Goal: Transaction & Acquisition: Purchase product/service

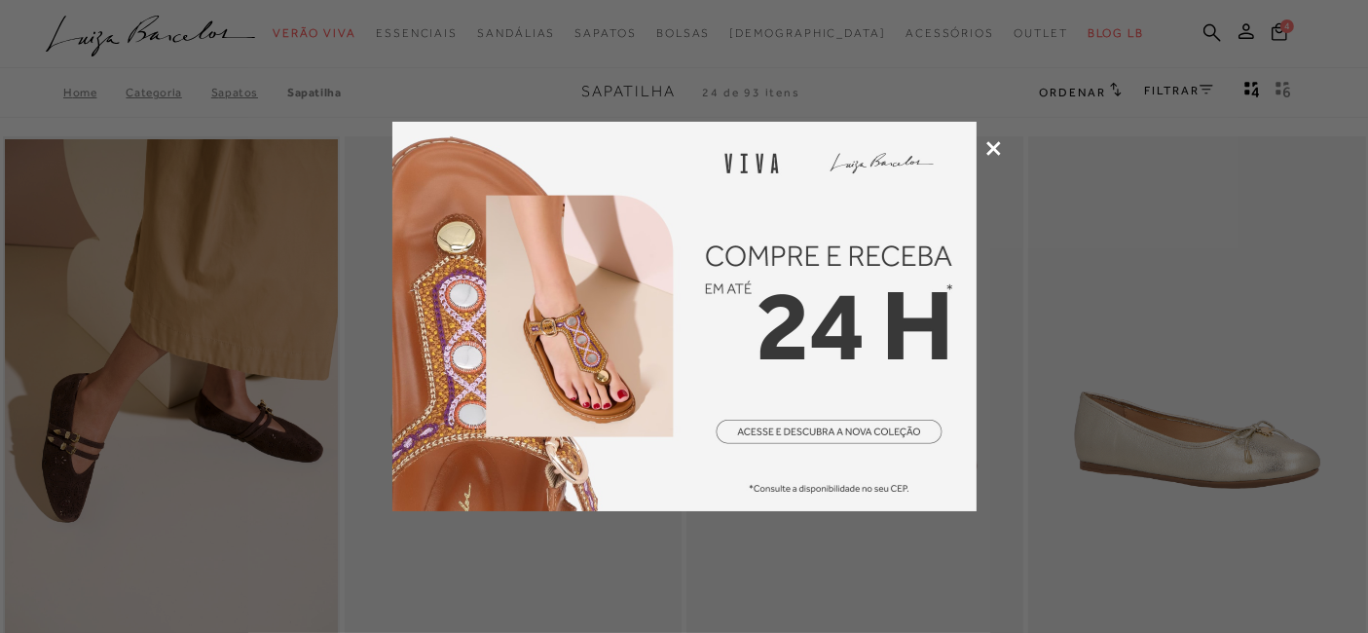
click at [997, 134] on div at bounding box center [684, 316] width 1368 height 633
click at [988, 144] on icon at bounding box center [993, 148] width 15 height 15
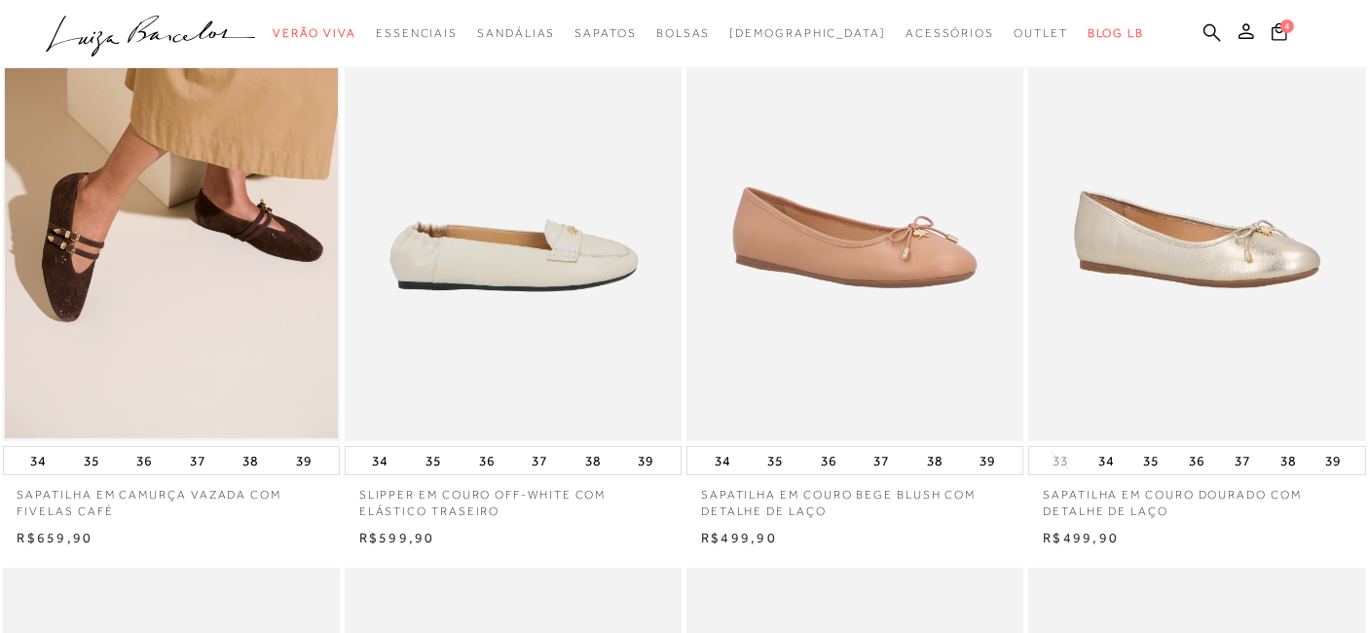
scroll to position [216, 0]
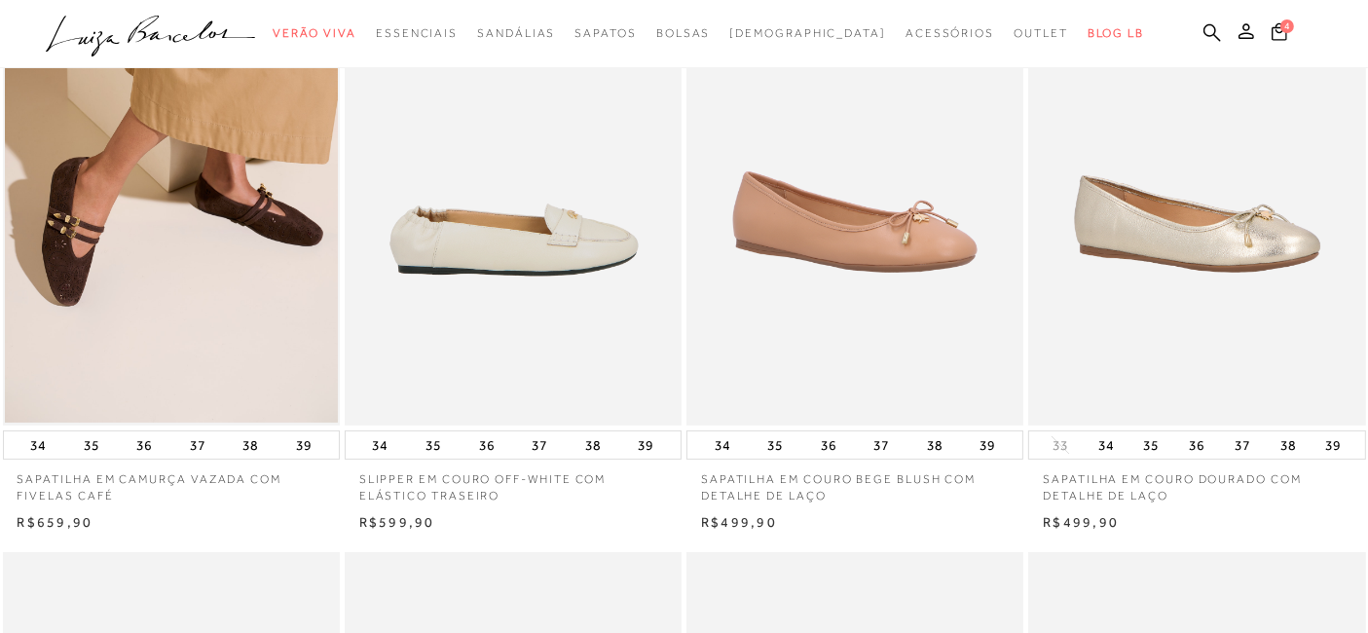
click at [523, 287] on img at bounding box center [514, 172] width 335 height 505
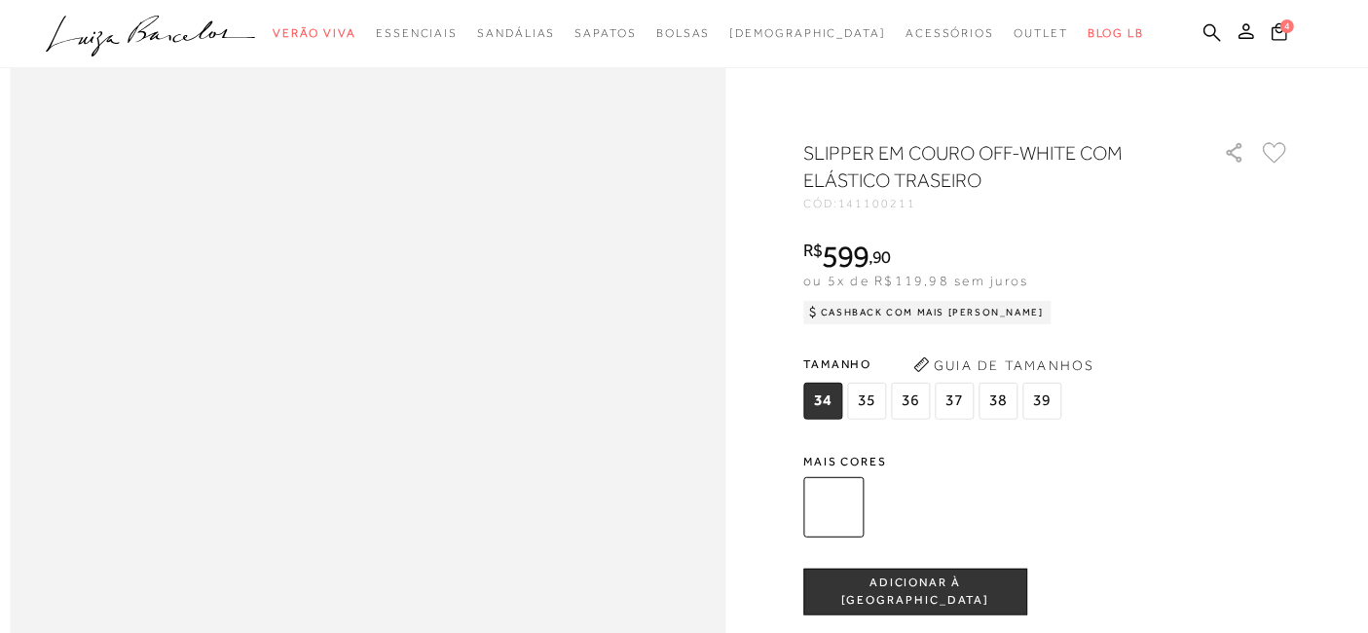
scroll to position [1298, 0]
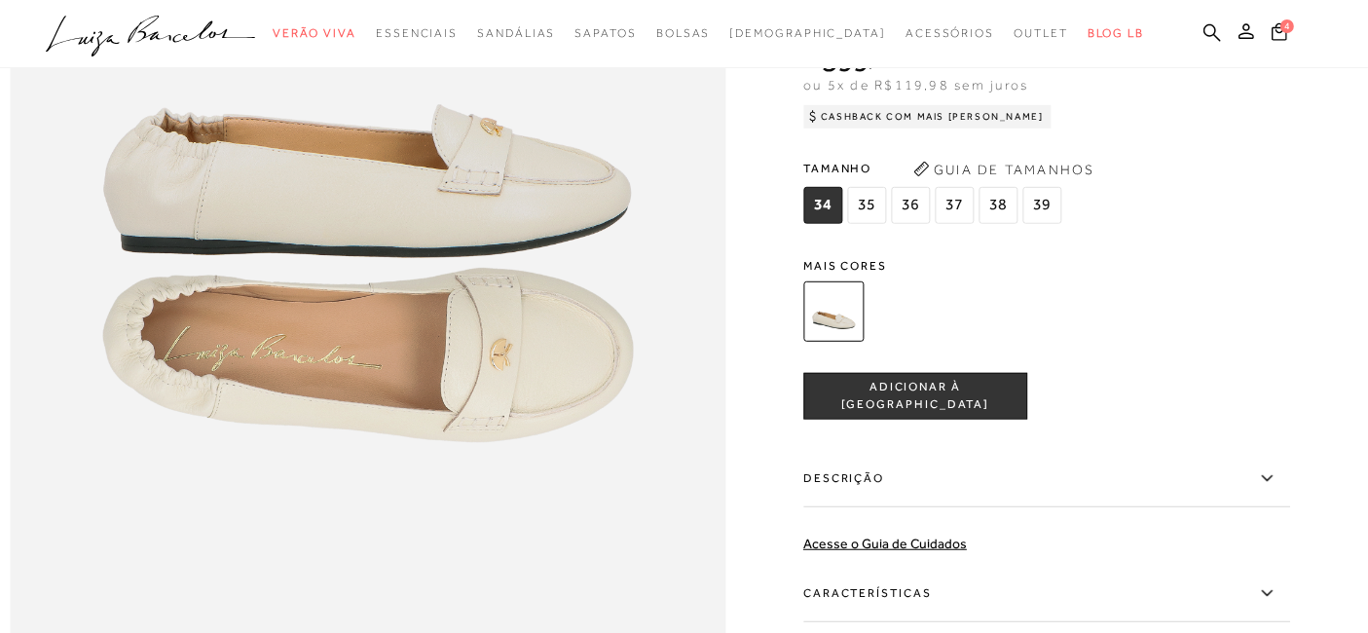
click at [1006, 224] on span "38" at bounding box center [998, 205] width 39 height 37
click at [923, 414] on span "ADICIONAR À [GEOGRAPHIC_DATA]" at bounding box center [915, 397] width 222 height 34
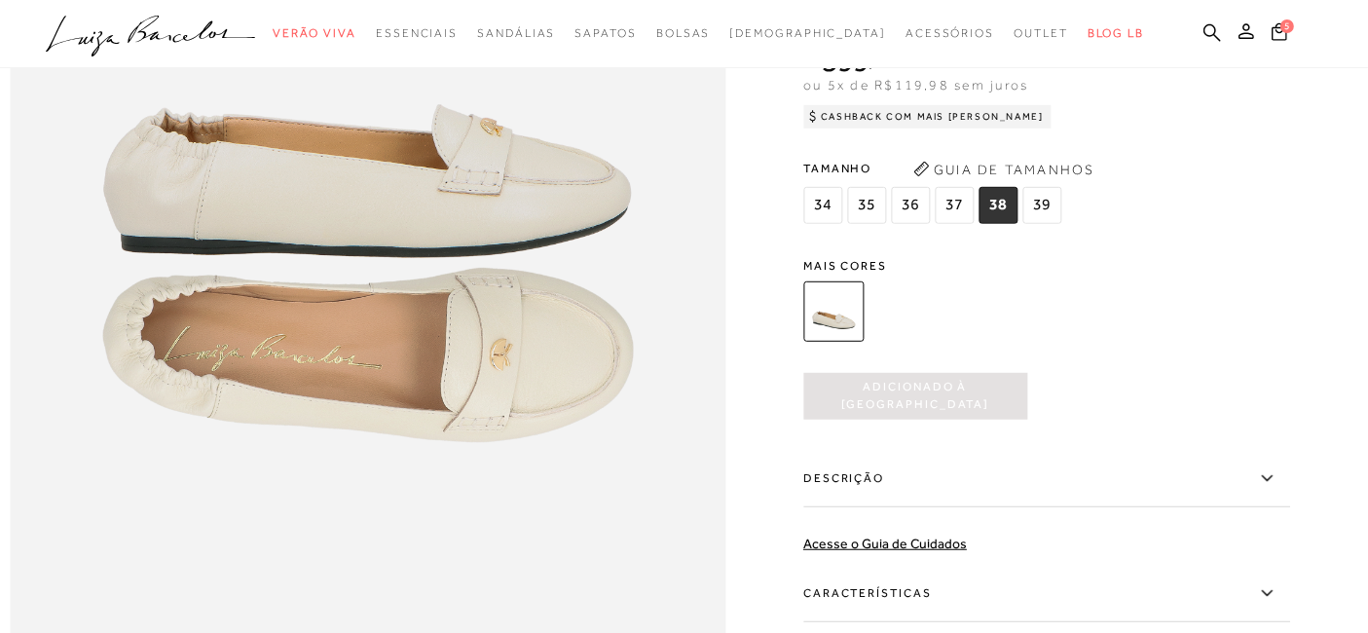
scroll to position [0, 0]
click at [1285, 34] on icon at bounding box center [1279, 30] width 19 height 22
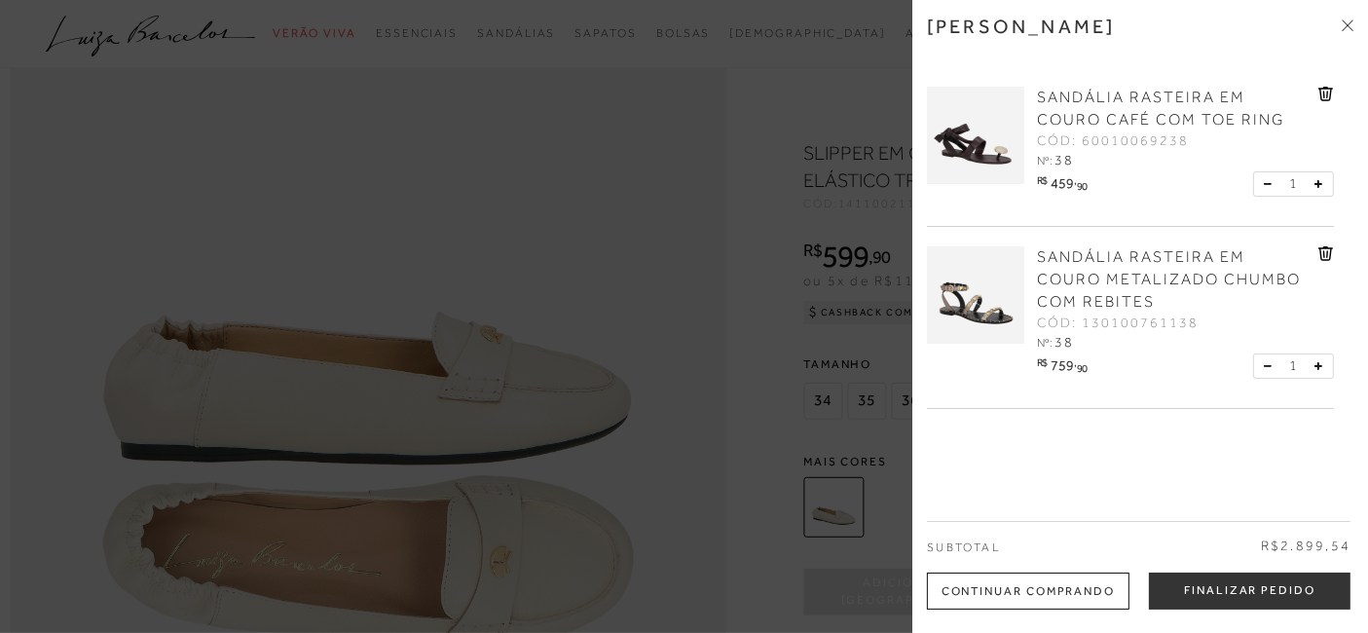
scroll to position [1082, 0]
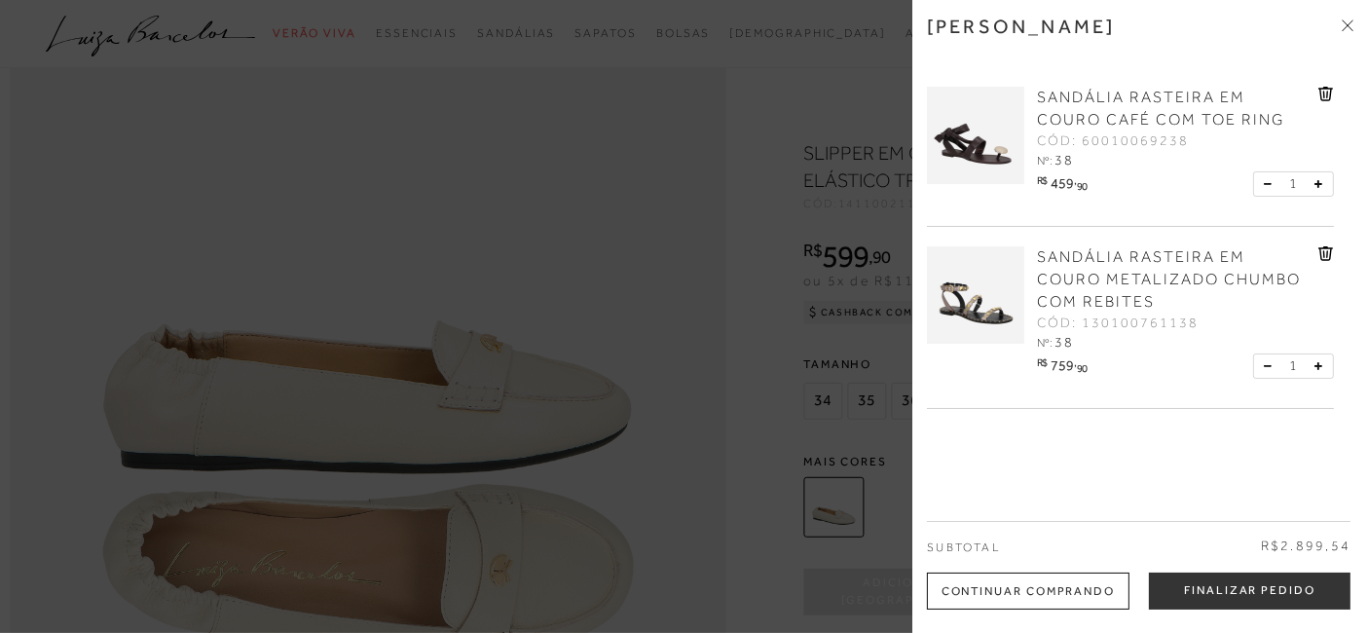
click at [1328, 94] on icon at bounding box center [1327, 94] width 16 height 15
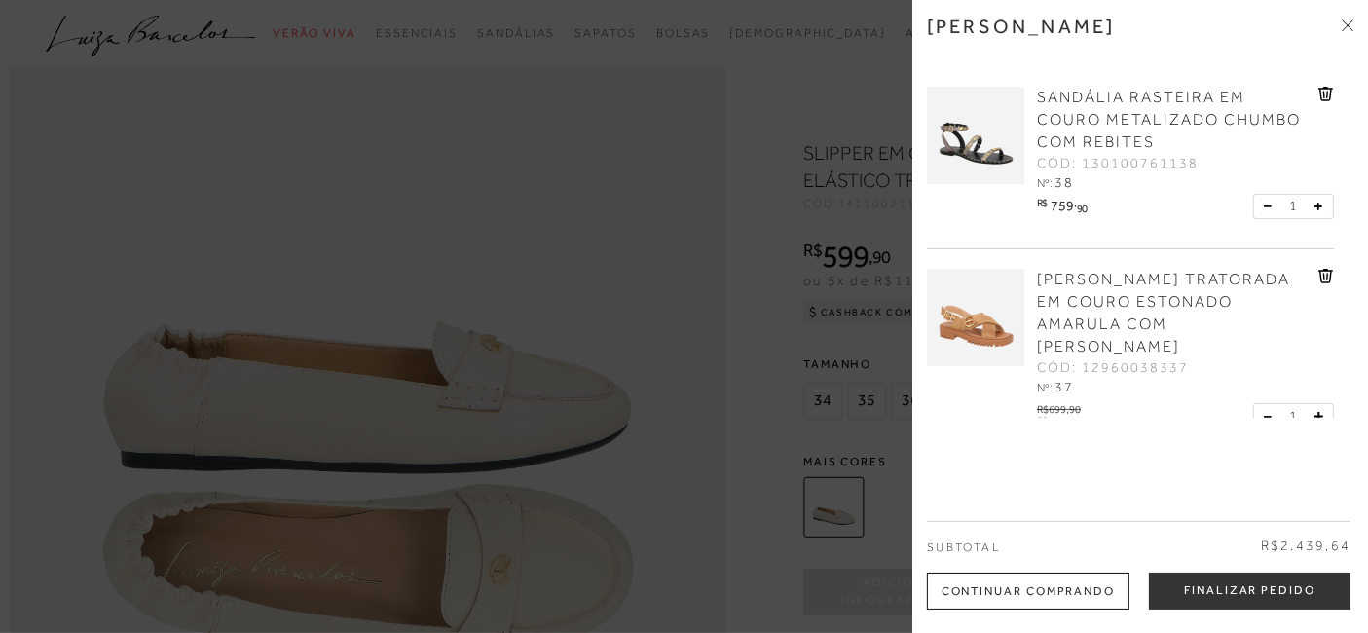
click at [1328, 94] on icon at bounding box center [1327, 94] width 16 height 15
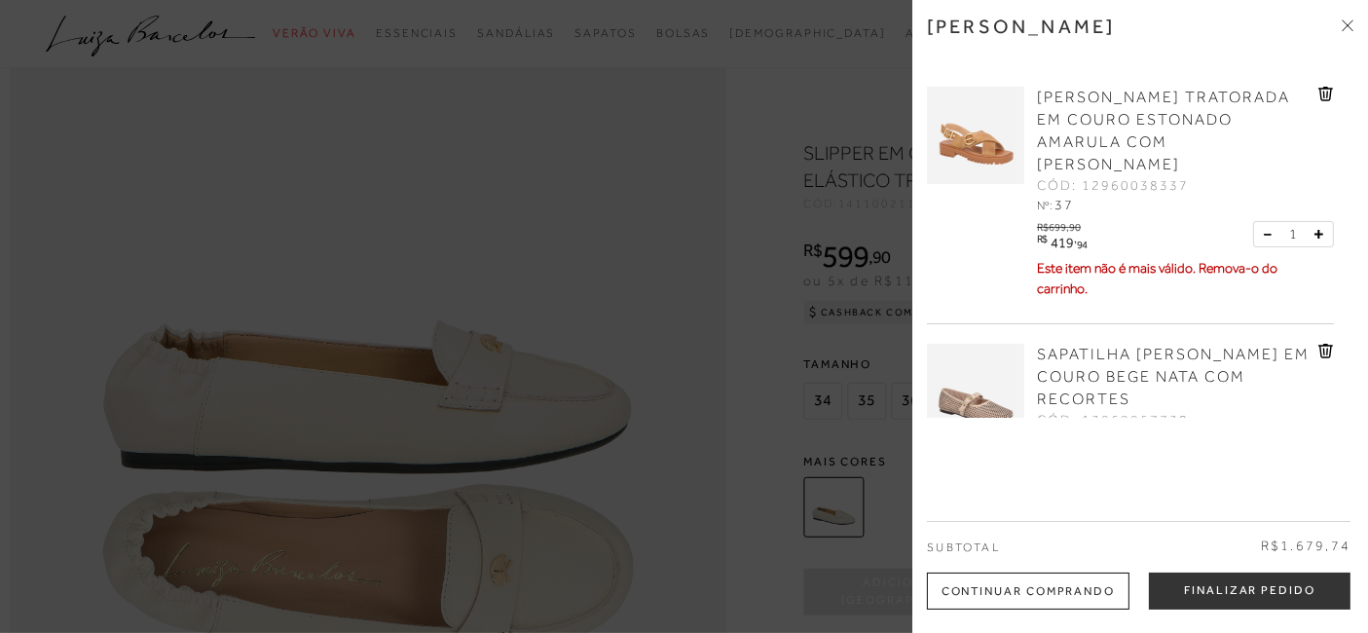
click at [1328, 94] on icon at bounding box center [1327, 94] width 16 height 15
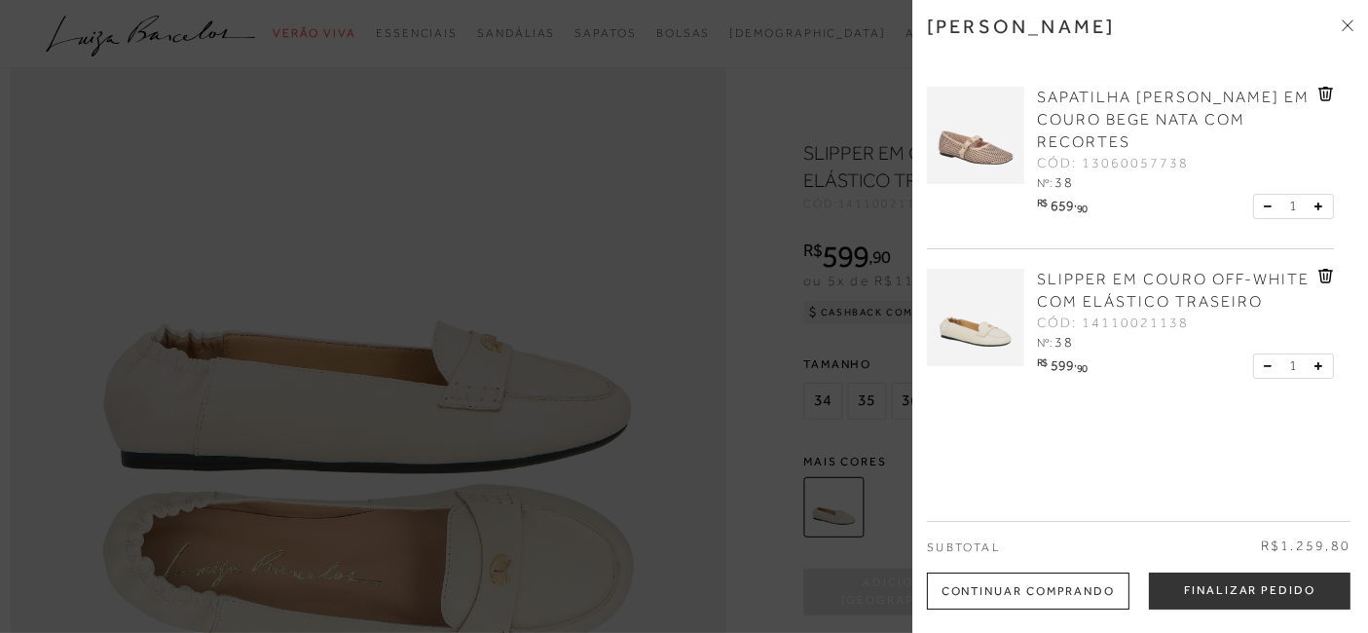
click at [1327, 91] on icon at bounding box center [1326, 94] width 15 height 15
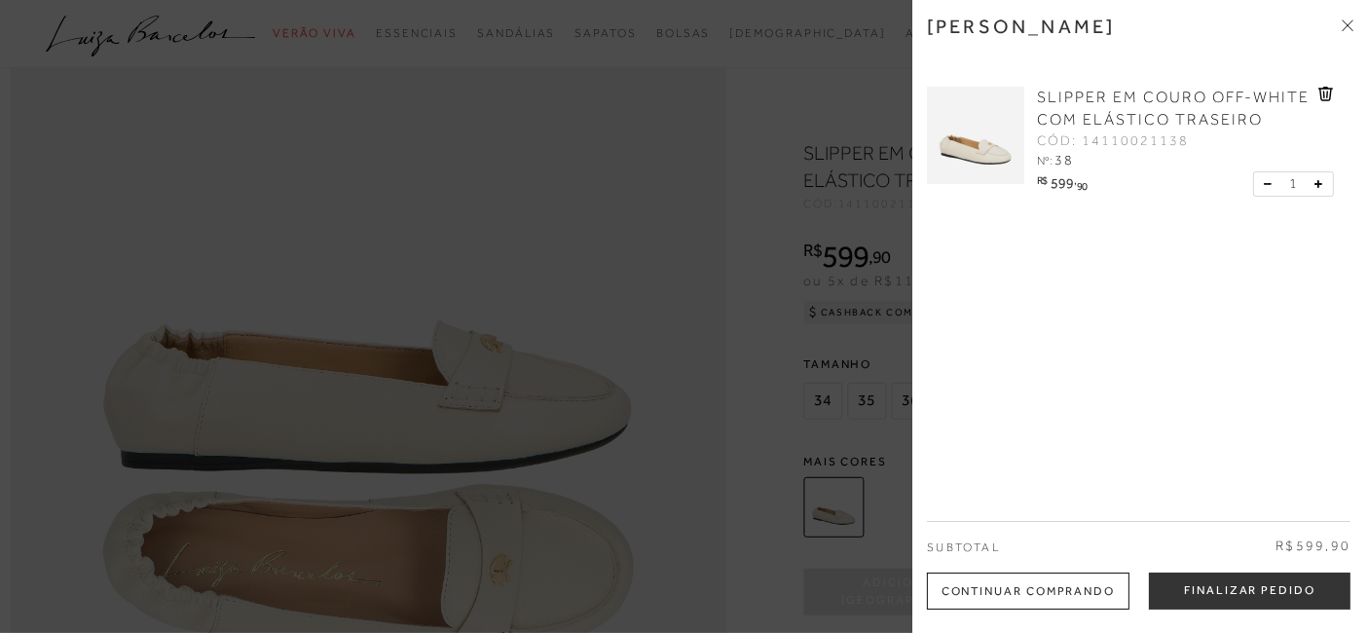
click at [728, 286] on div at bounding box center [684, 316] width 1368 height 633
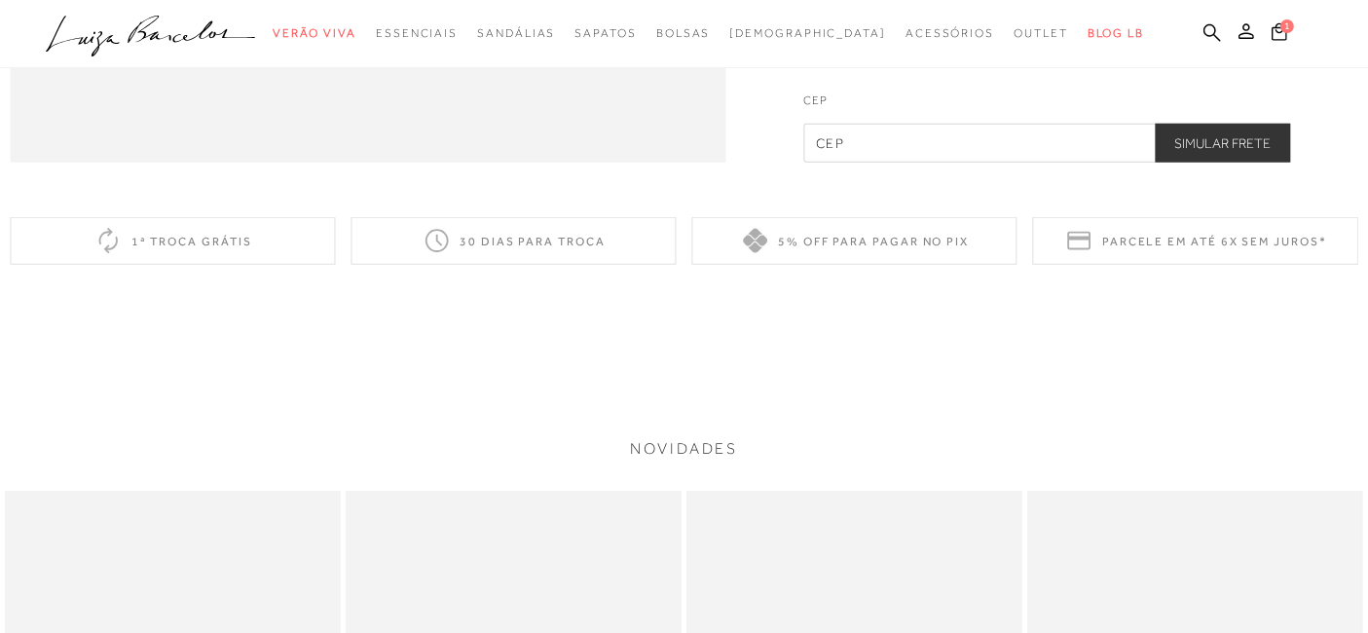
scroll to position [1948, 0]
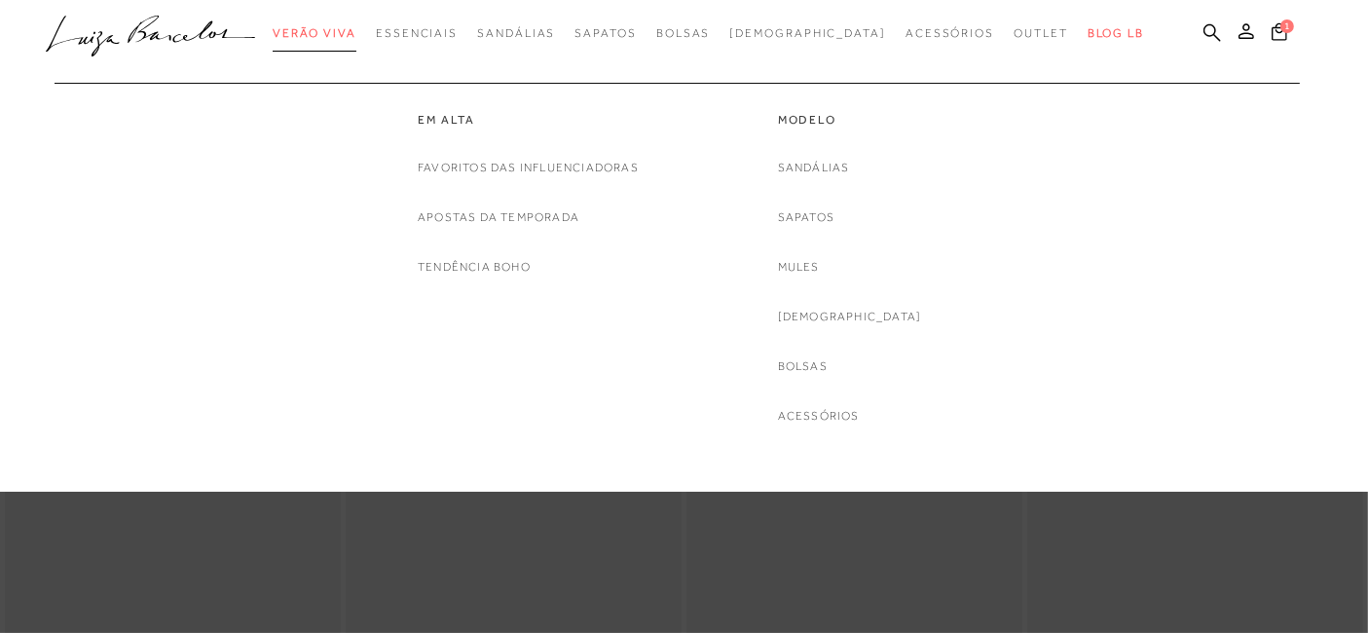
click at [356, 34] on span "Verão Viva" at bounding box center [315, 33] width 84 height 14
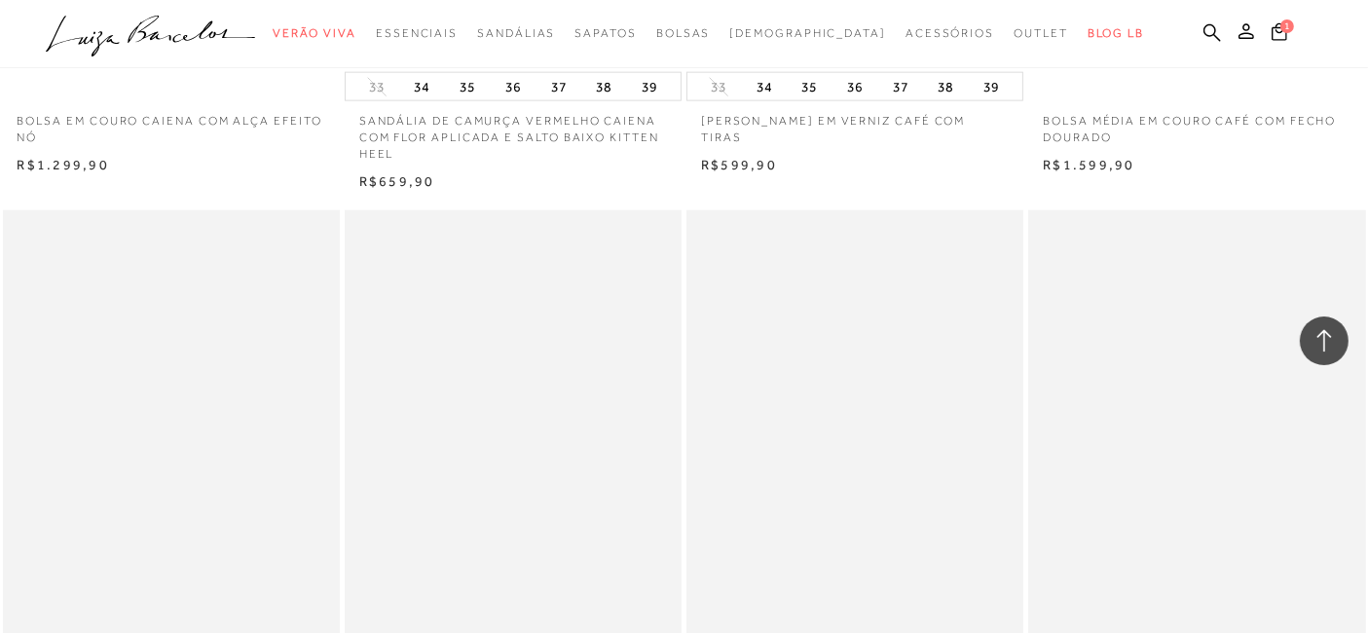
scroll to position [2812, 0]
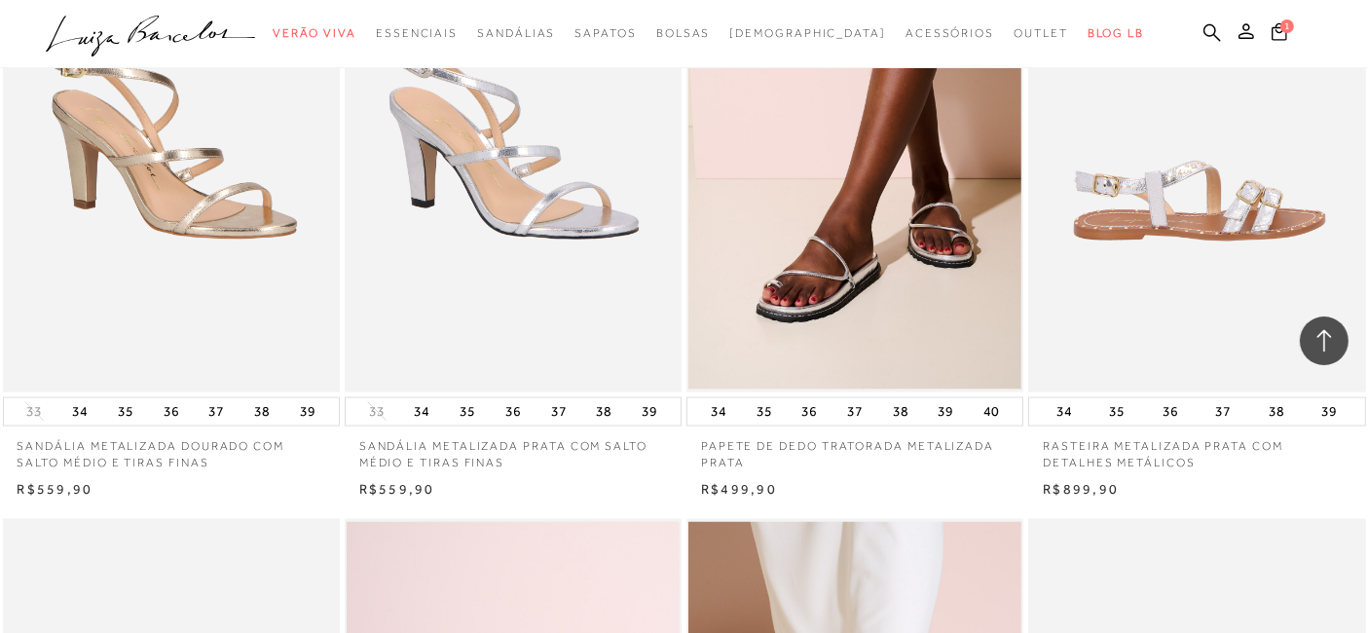
click at [1217, 204] on img at bounding box center [1197, 138] width 335 height 505
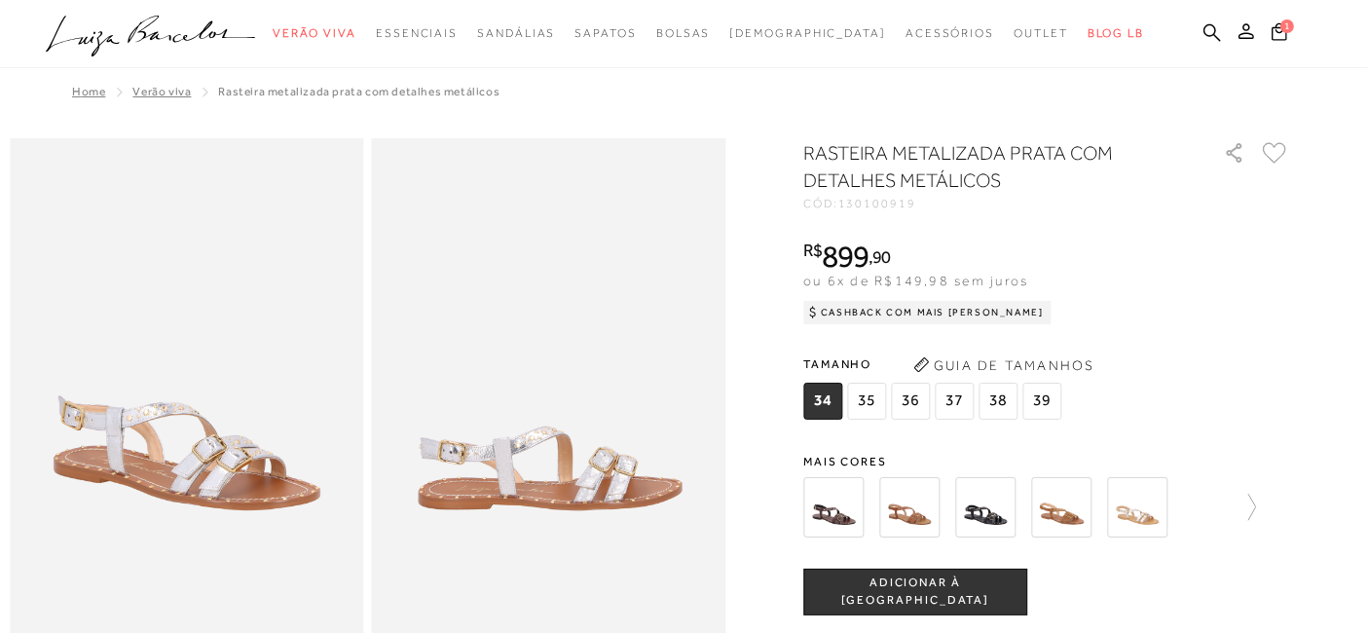
click at [917, 513] on img at bounding box center [909, 507] width 60 height 60
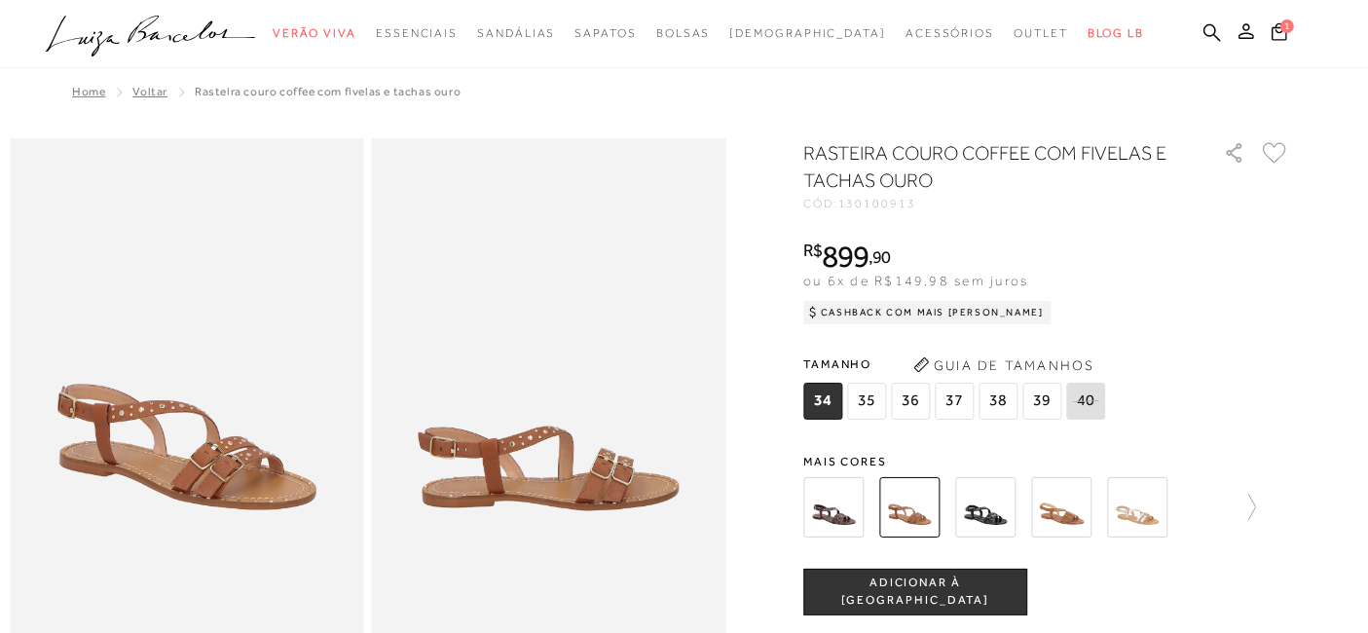
click at [1158, 513] on img at bounding box center [1137, 507] width 60 height 60
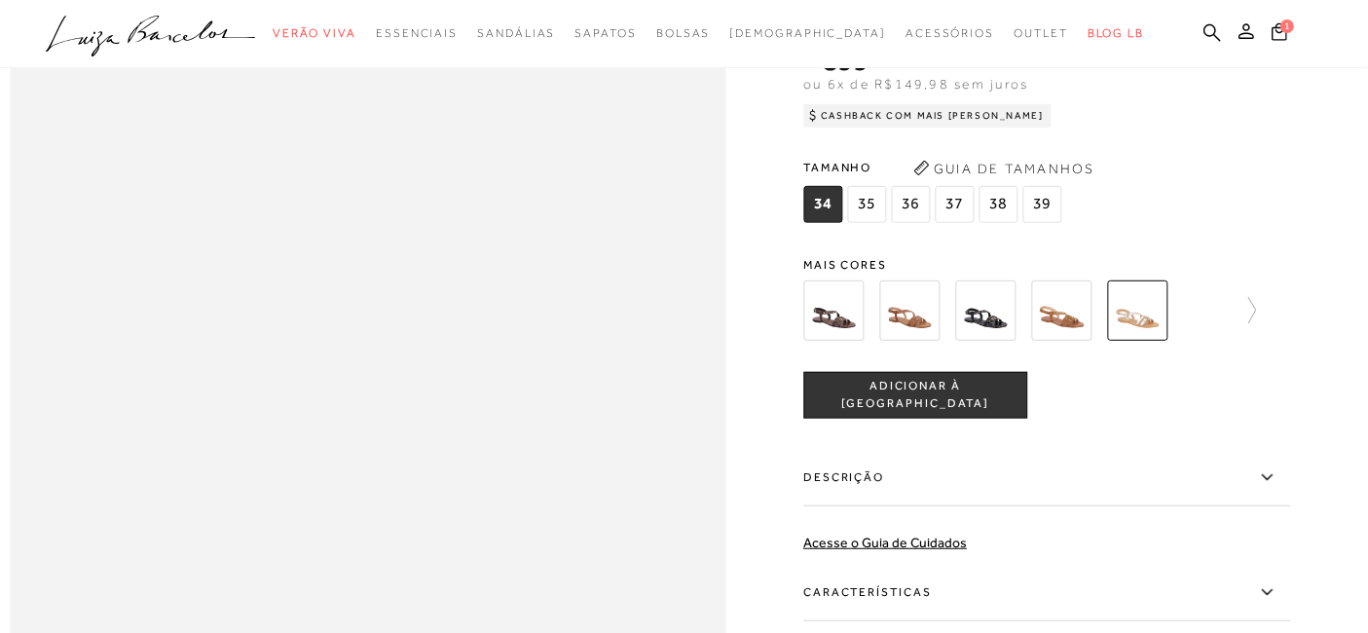
scroll to position [1406, 0]
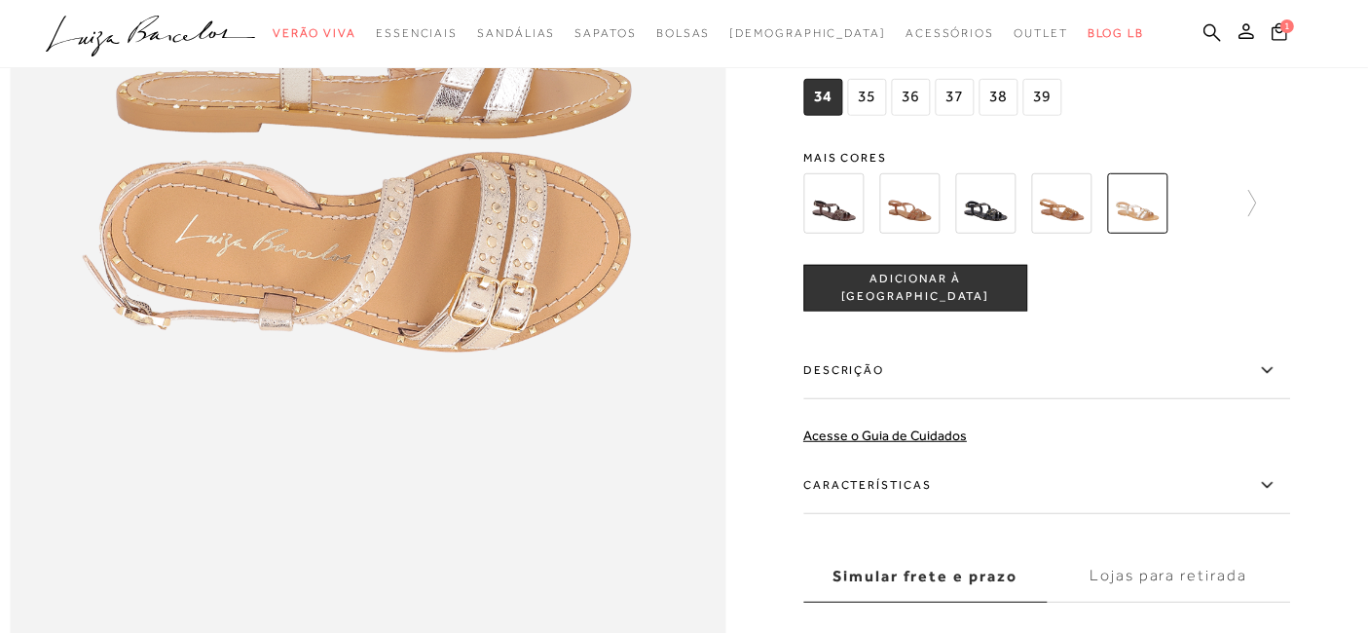
click at [987, 116] on span "38" at bounding box center [998, 97] width 39 height 37
click at [901, 306] on span "ADICIONAR À [GEOGRAPHIC_DATA]" at bounding box center [915, 289] width 222 height 34
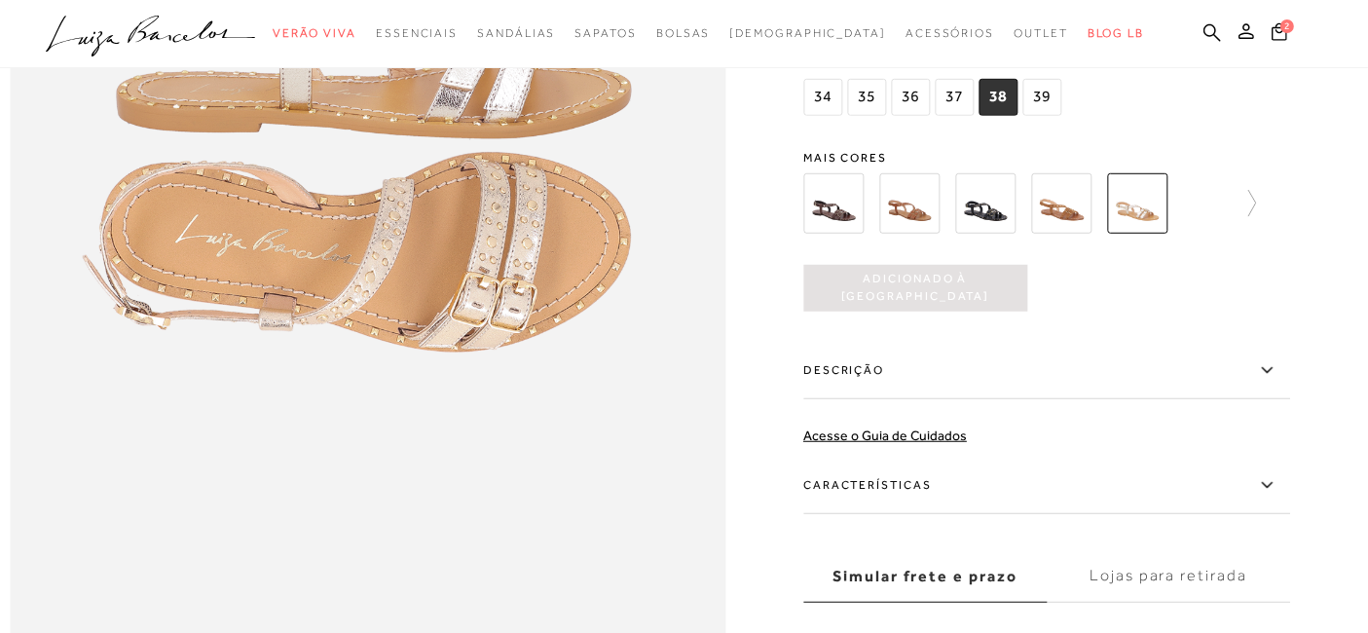
scroll to position [0, 0]
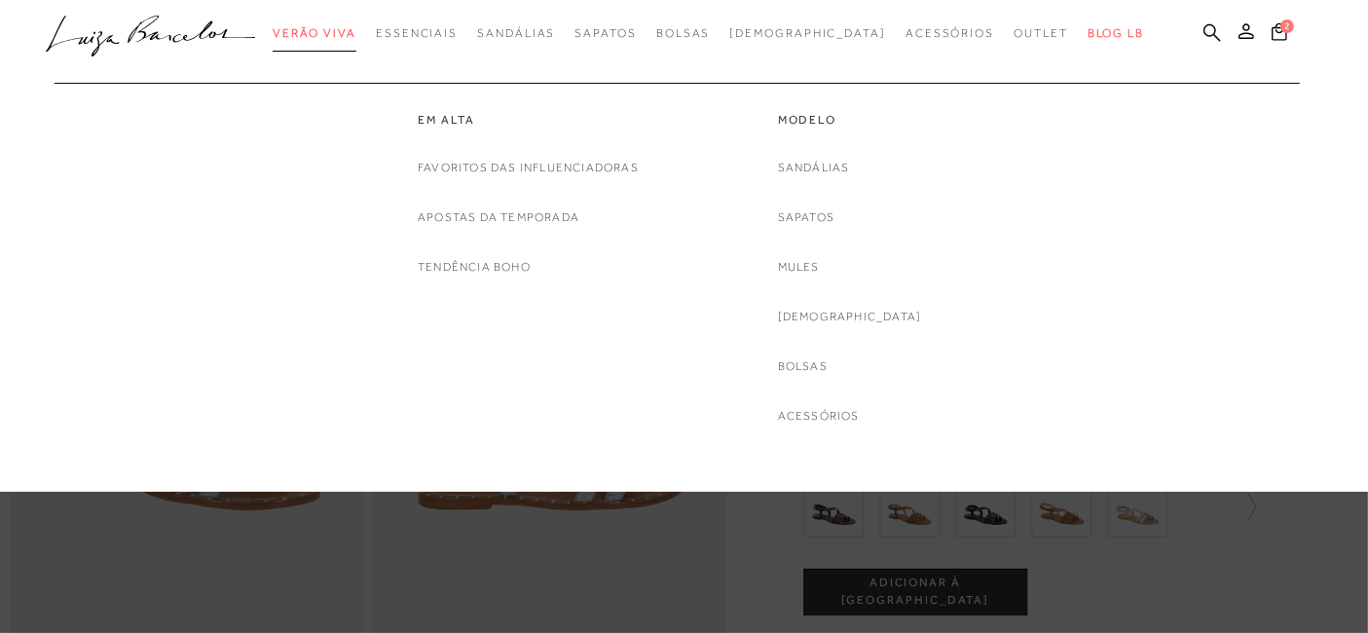
click at [356, 22] on link "Verão Viva" at bounding box center [315, 34] width 84 height 36
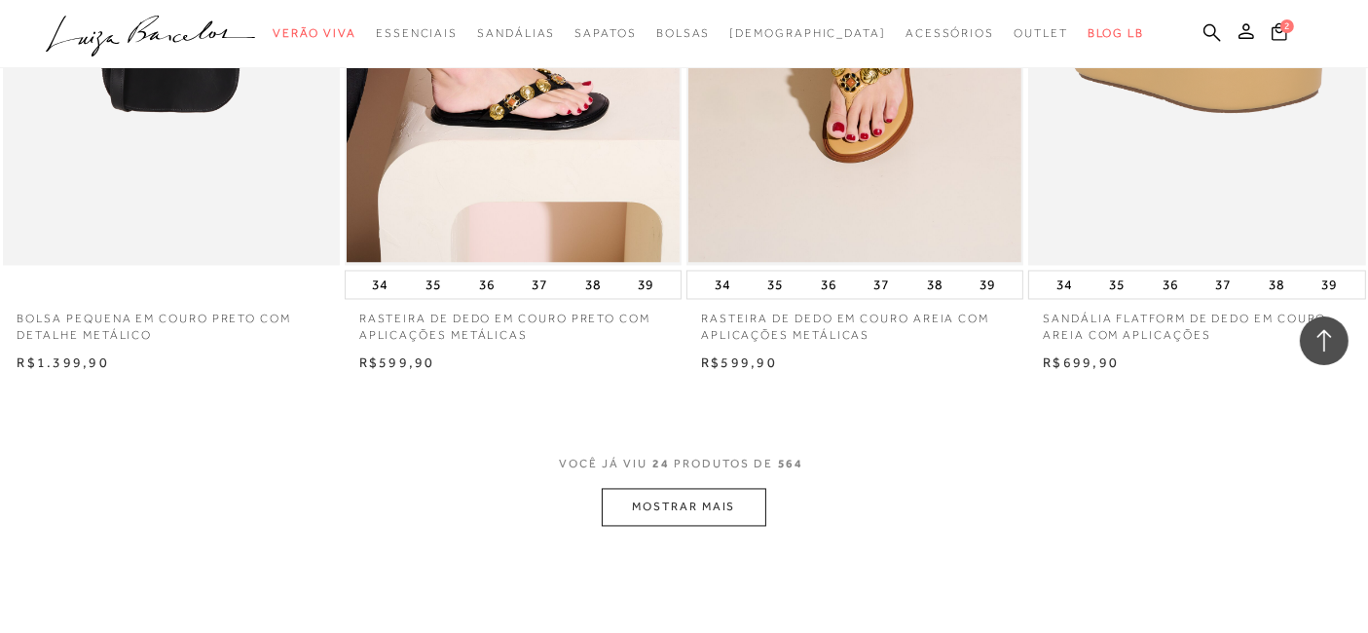
scroll to position [3570, 0]
click at [689, 526] on button "MOSTRAR MAIS" at bounding box center [684, 509] width 164 height 38
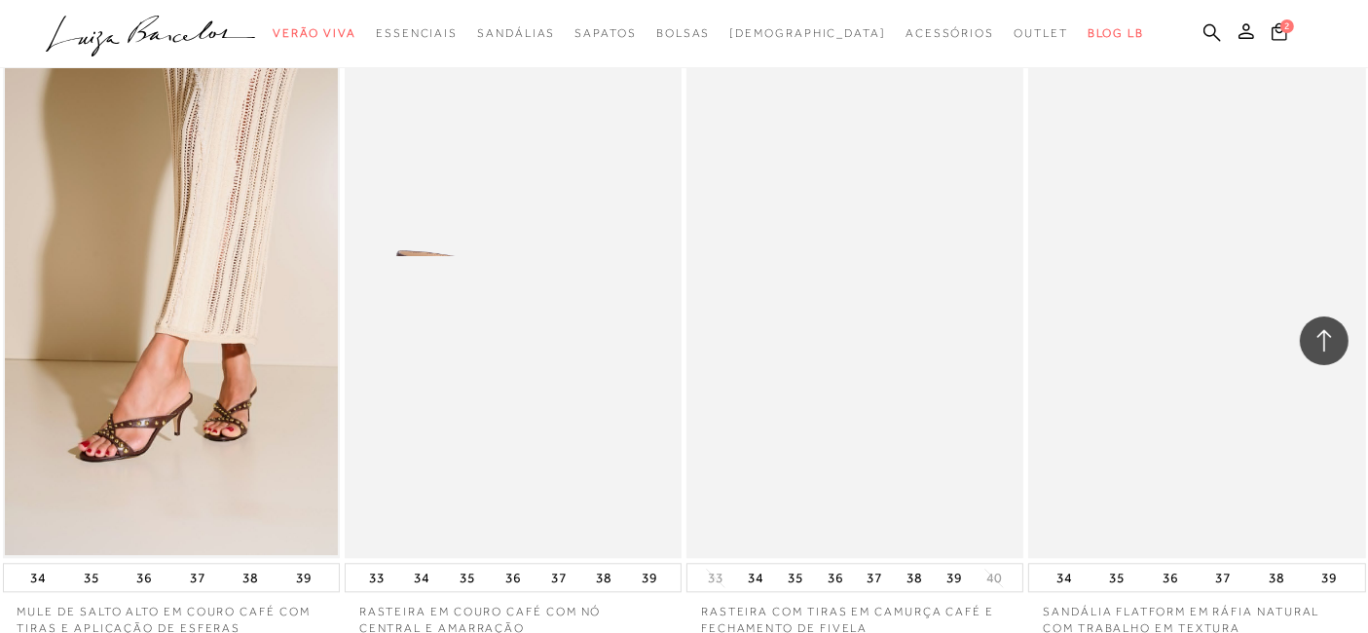
scroll to position [4652, 0]
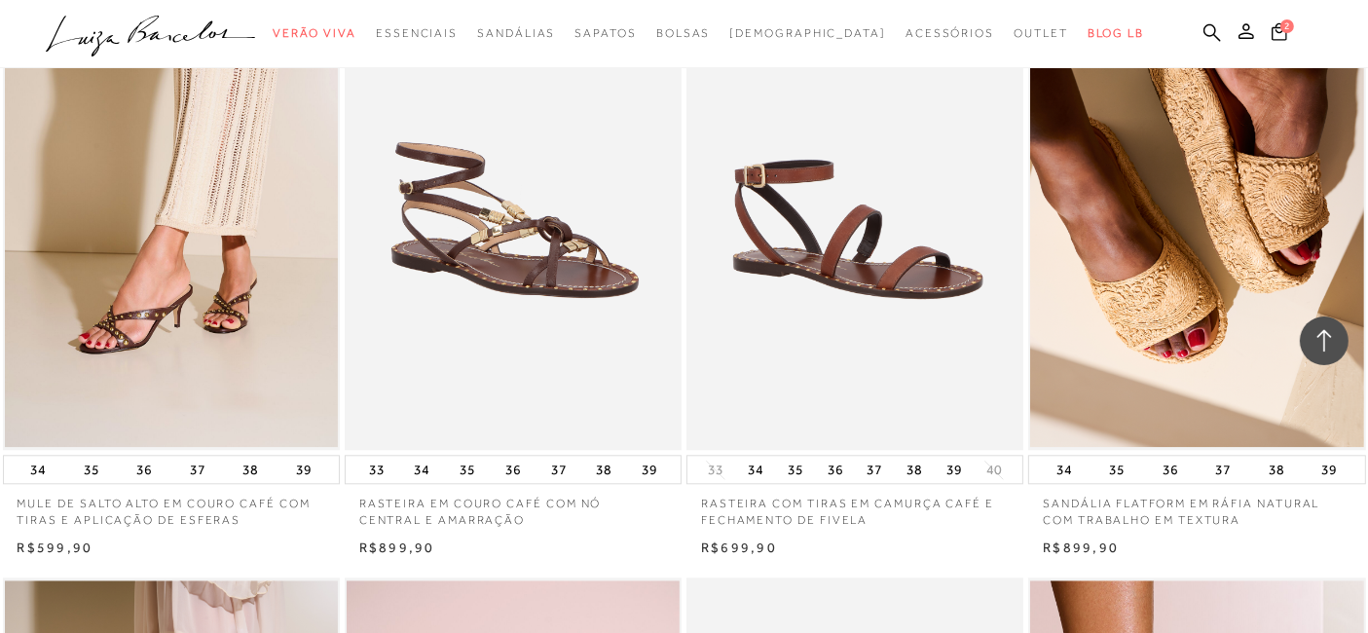
click at [880, 320] on img at bounding box center [855, 196] width 335 height 505
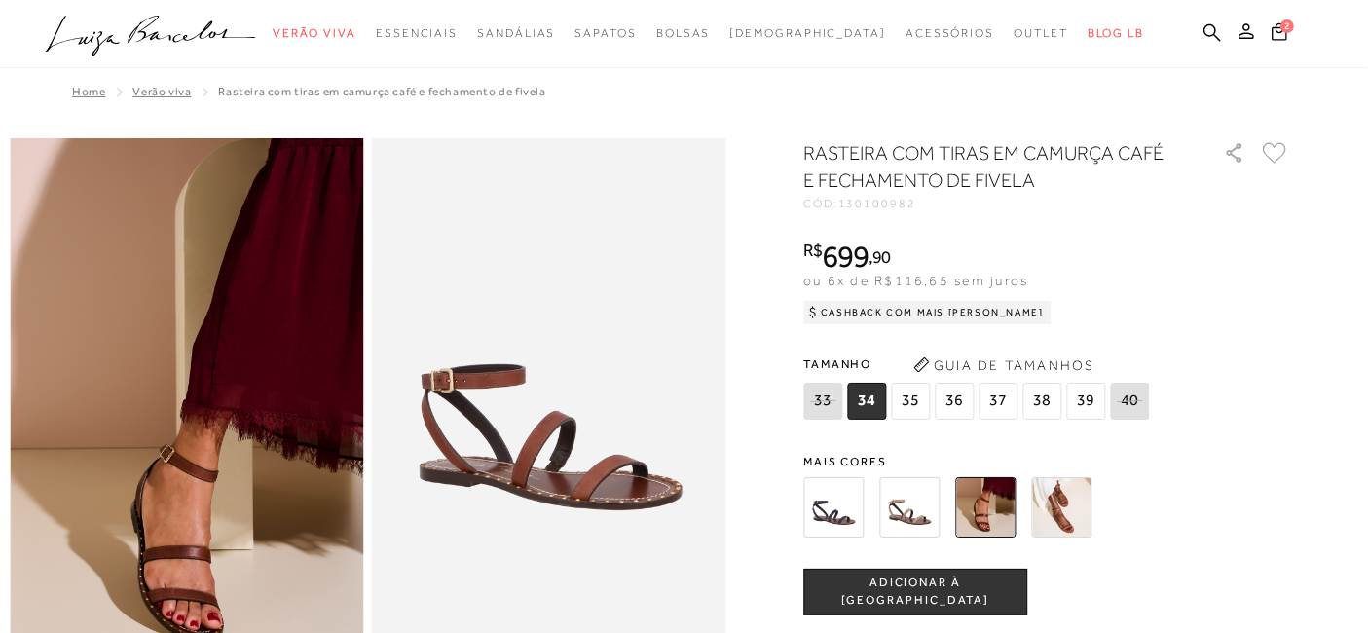
click at [912, 506] on img at bounding box center [909, 507] width 60 height 60
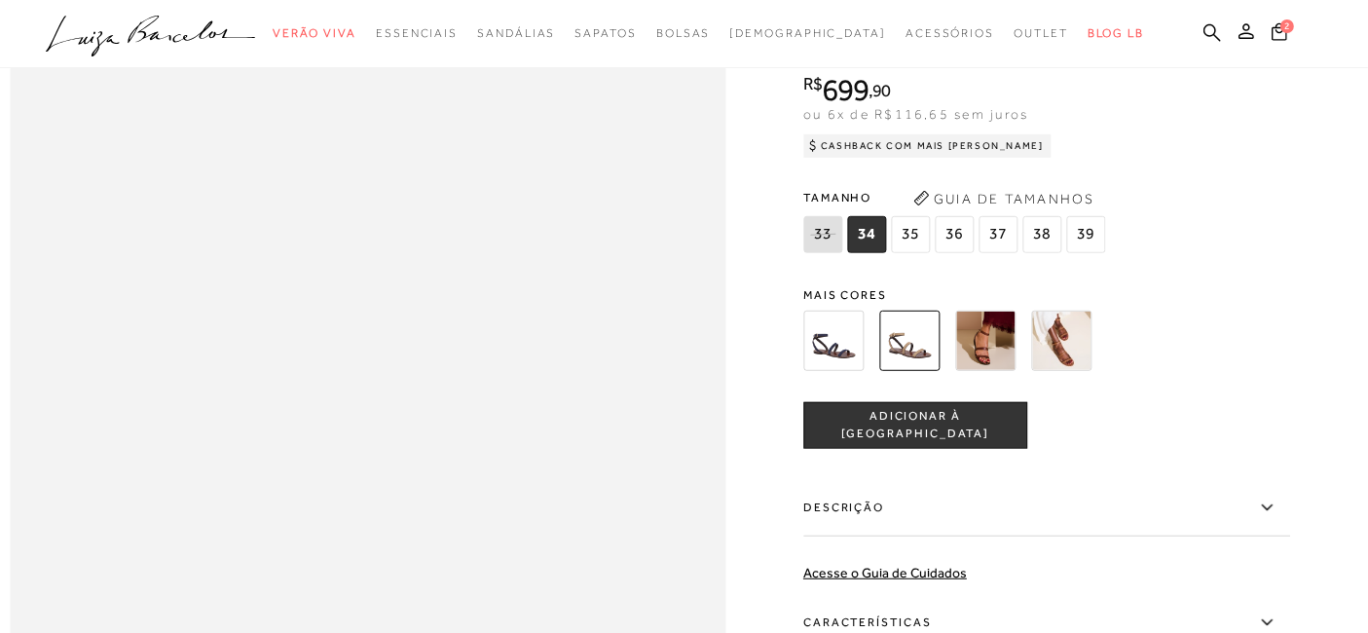
scroll to position [1298, 0]
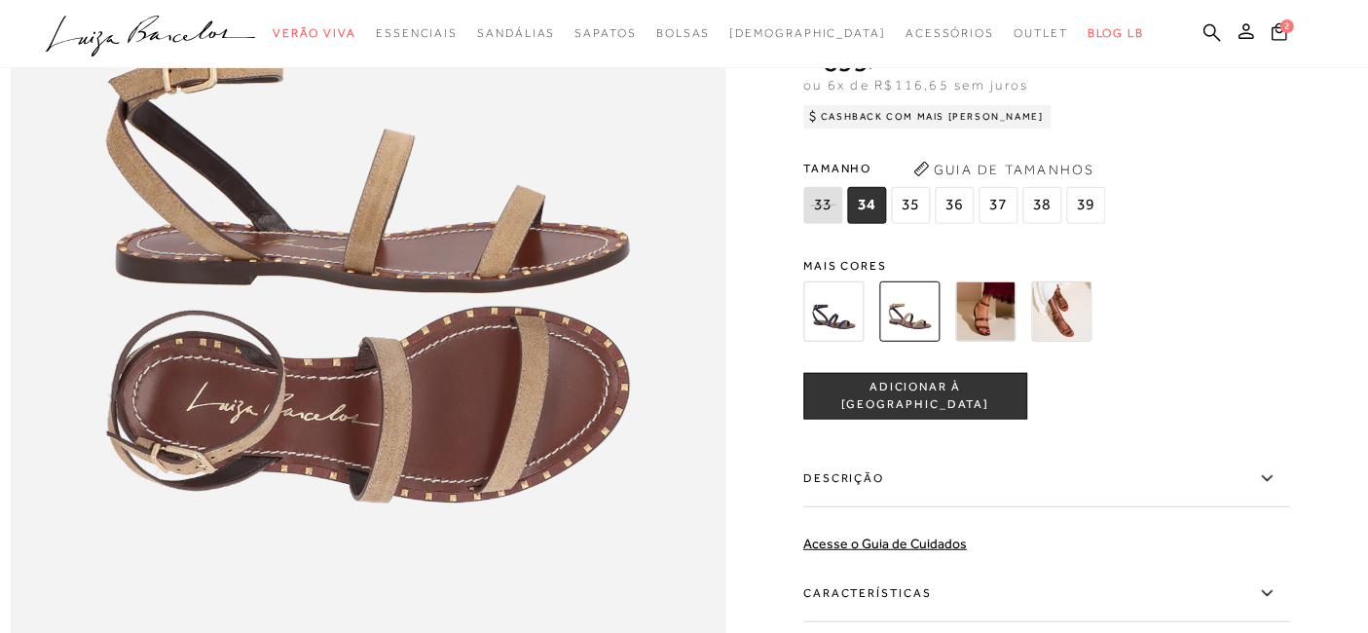
click at [1052, 224] on span "38" at bounding box center [1041, 205] width 39 height 37
click at [943, 414] on span "ADICIONAR À [GEOGRAPHIC_DATA]" at bounding box center [915, 397] width 222 height 34
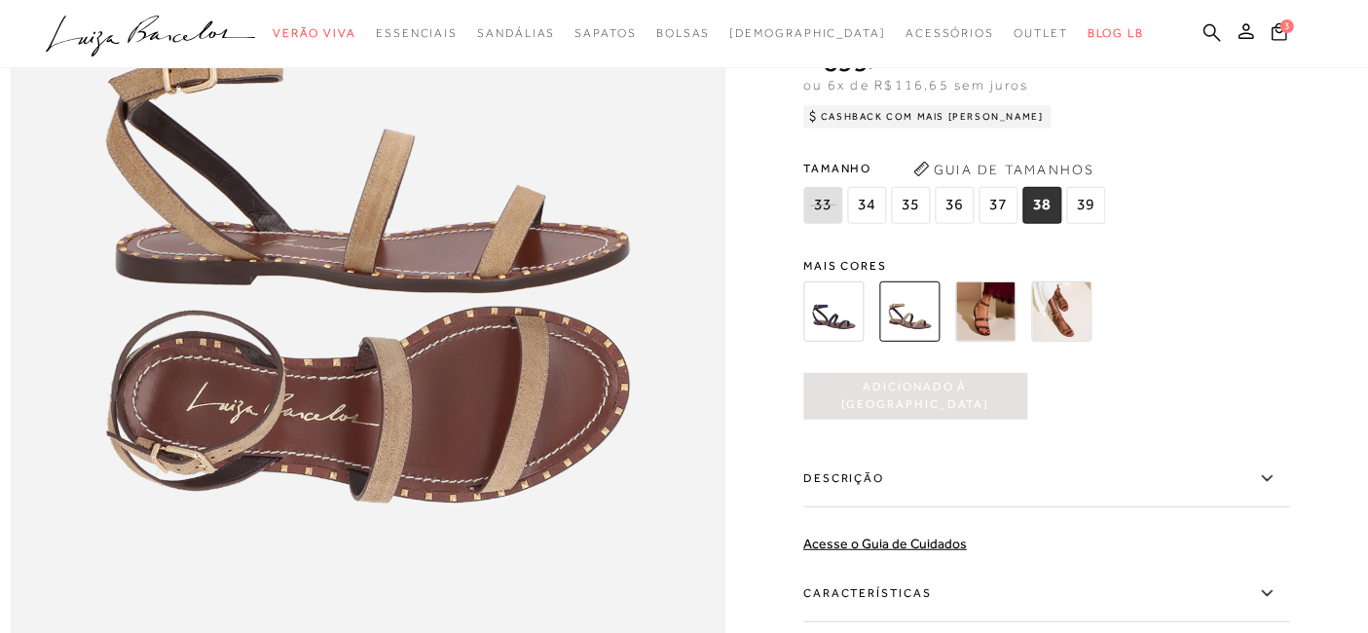
scroll to position [0, 0]
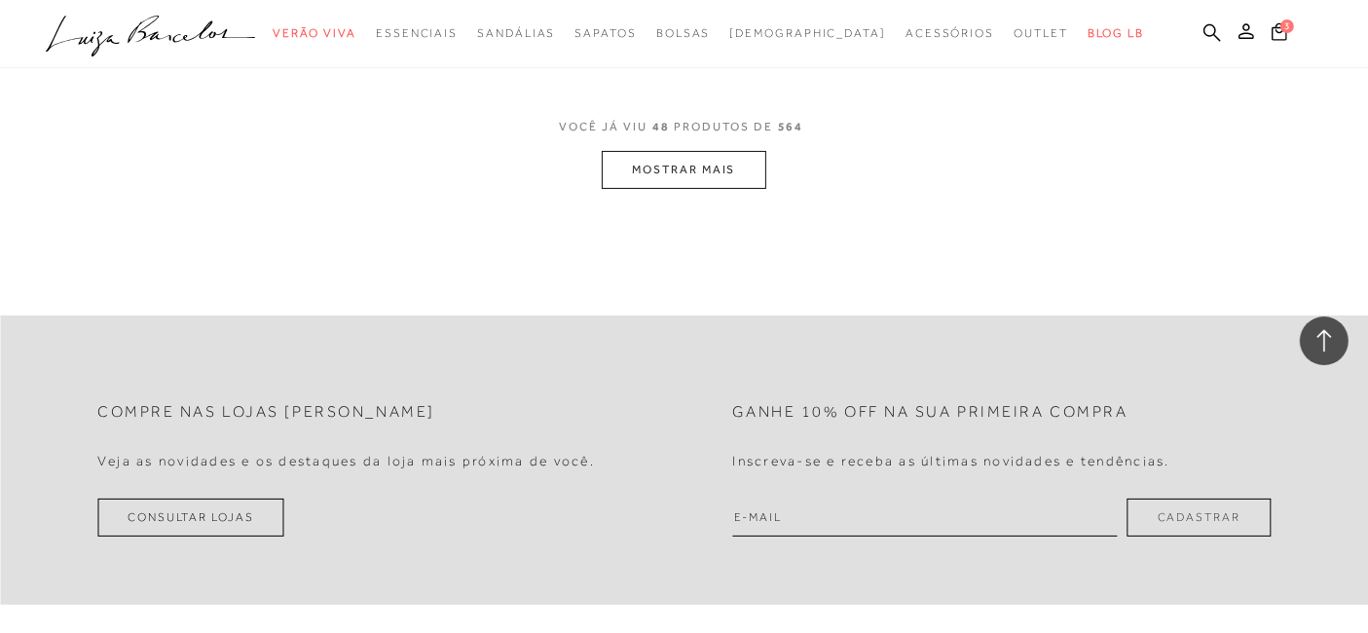
scroll to position [7790, 0]
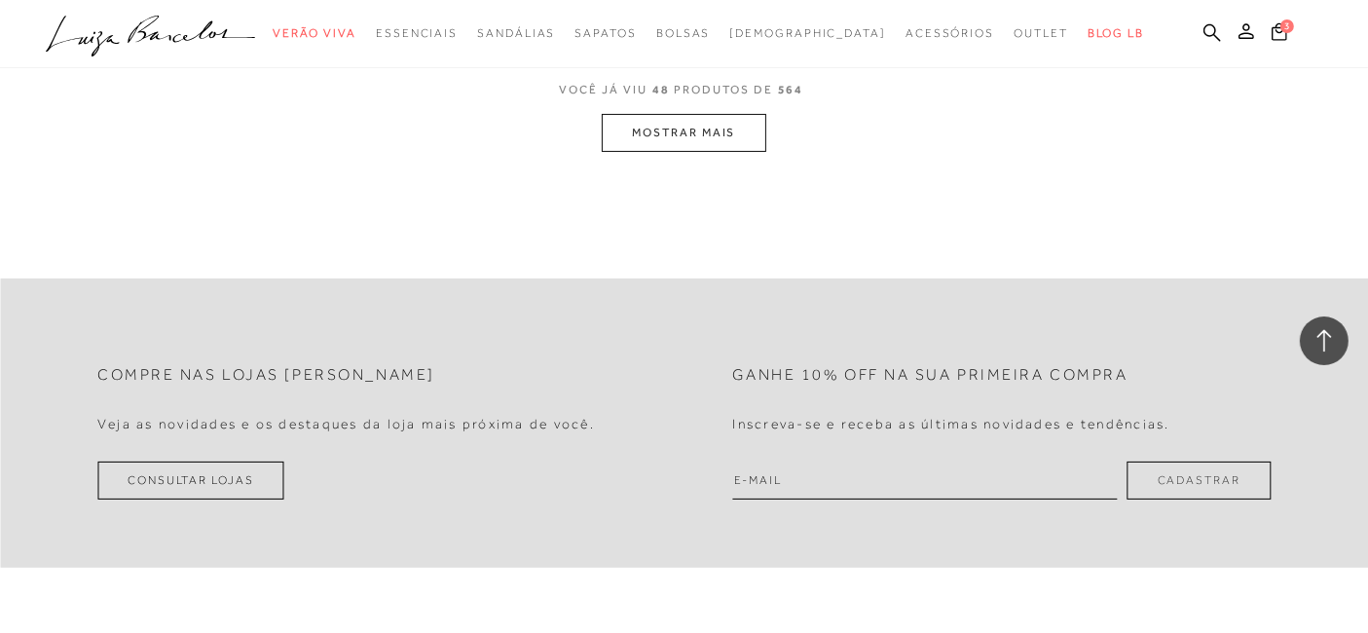
click at [676, 141] on button "MOSTRAR MAIS" at bounding box center [684, 133] width 164 height 38
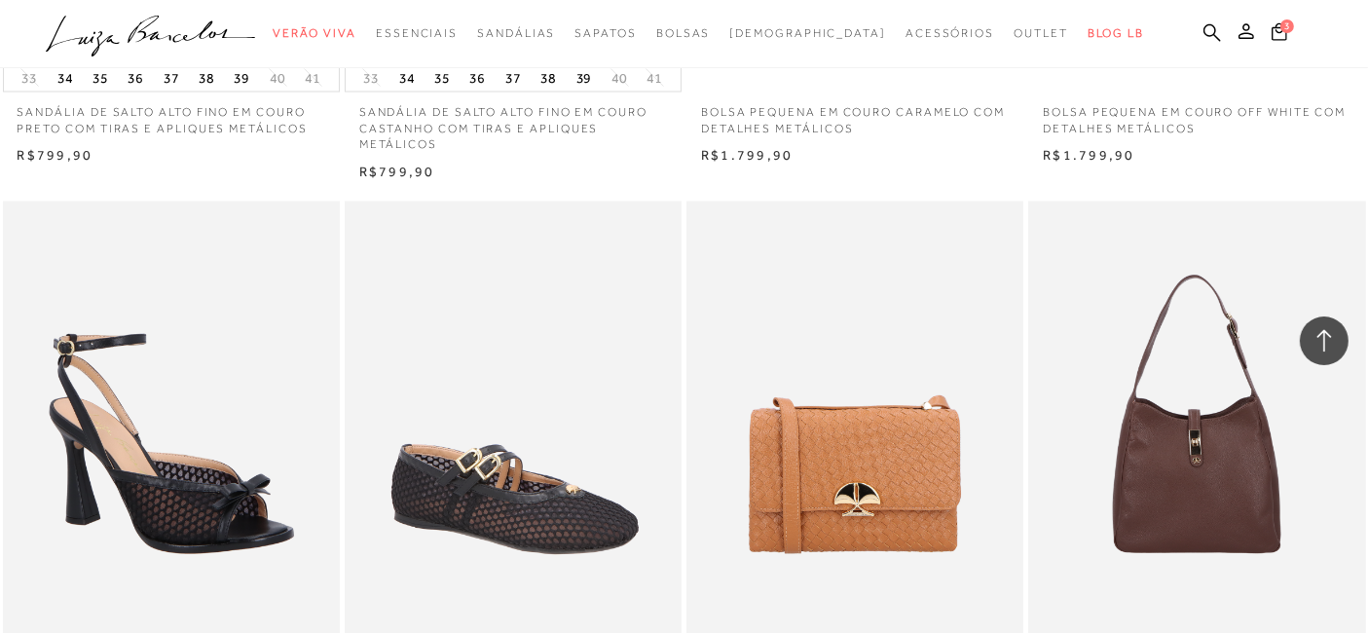
scroll to position [11468, 0]
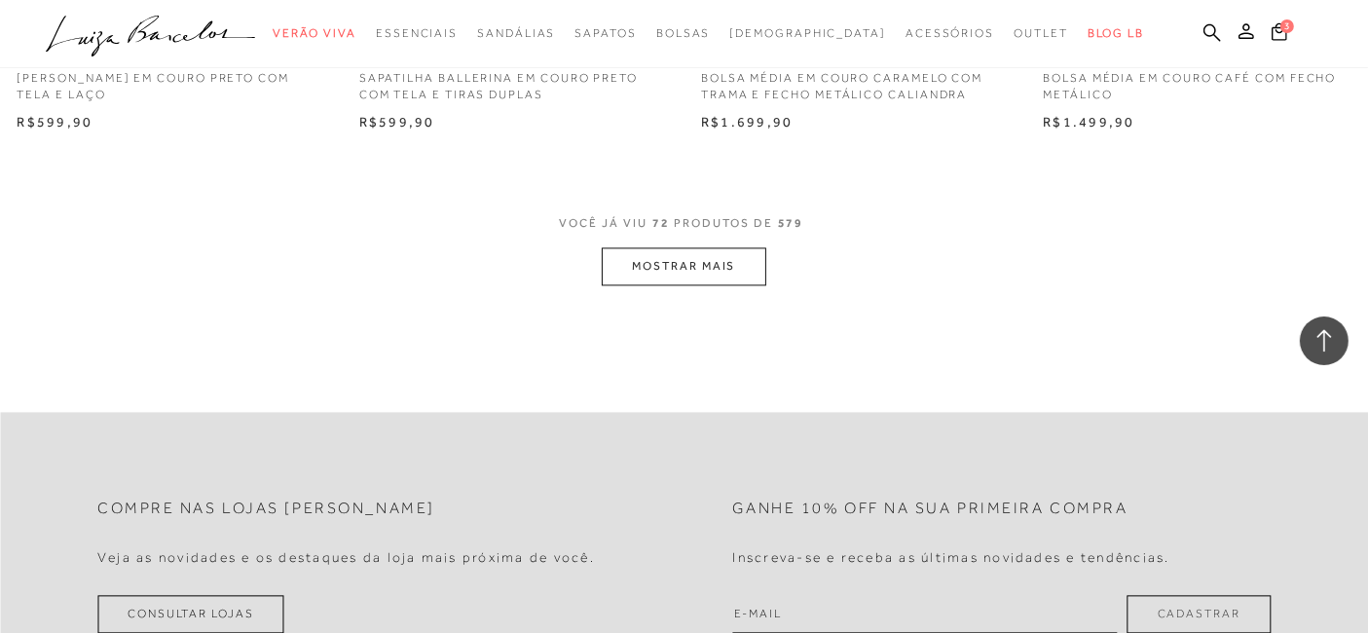
click at [698, 263] on button "MOSTRAR MAIS" at bounding box center [684, 266] width 164 height 38
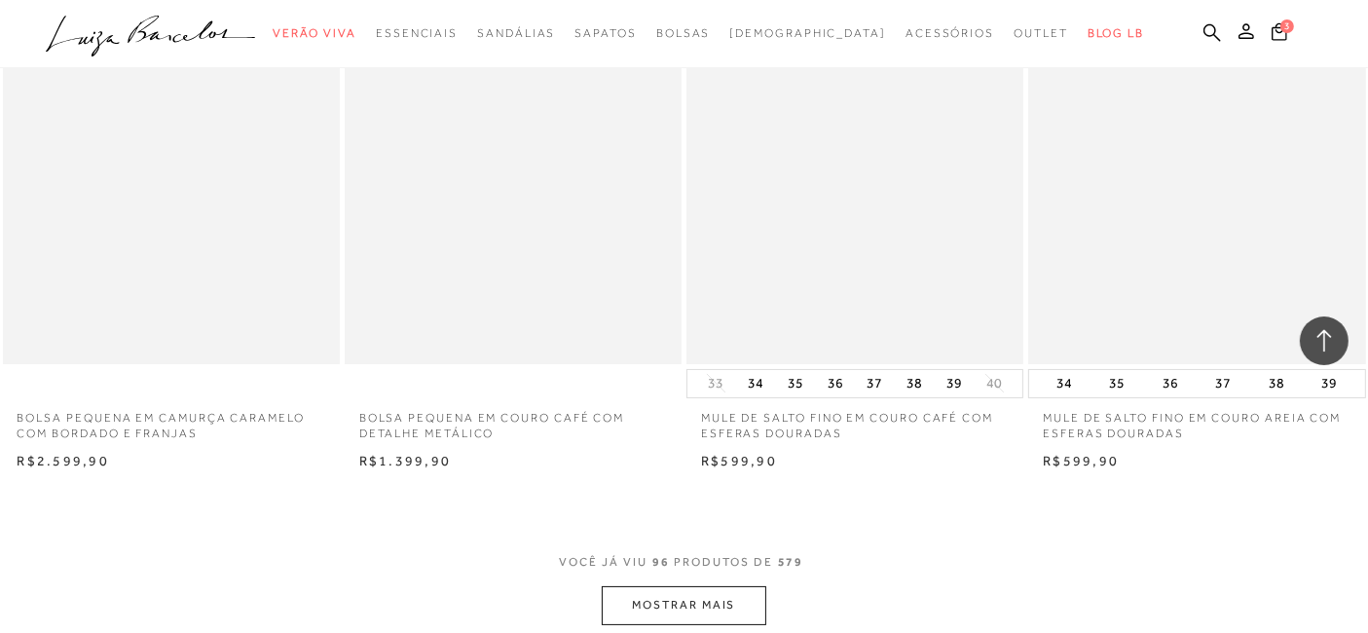
scroll to position [15039, 0]
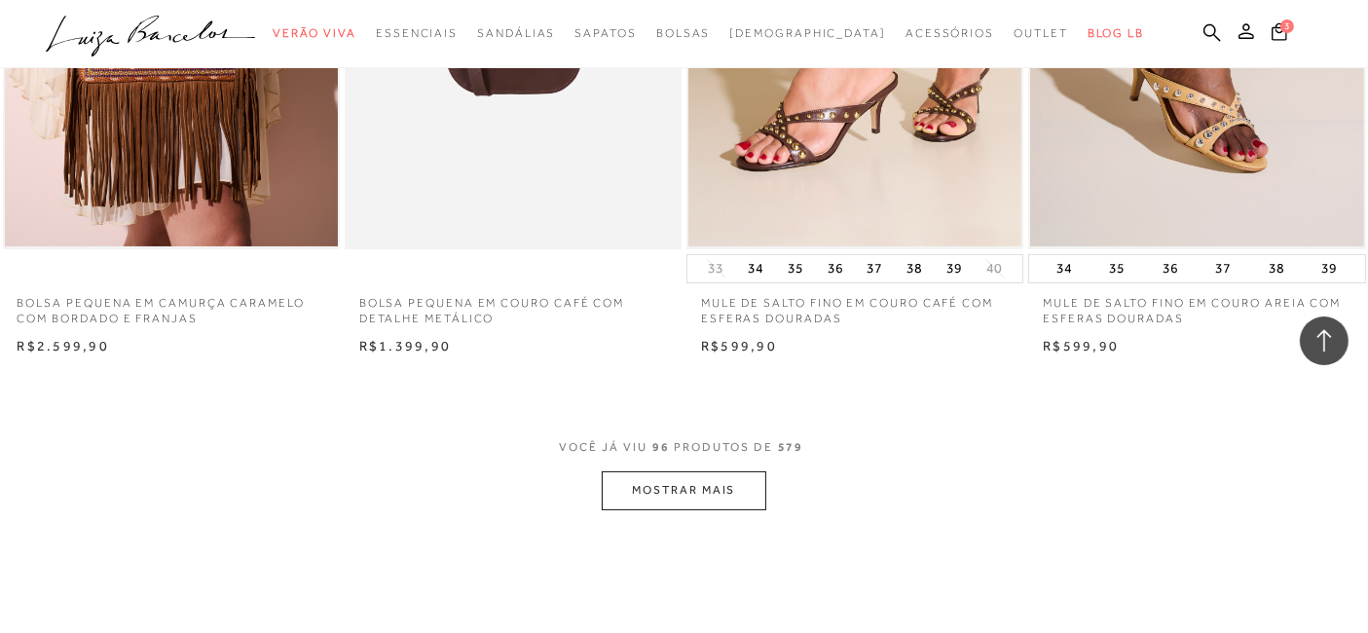
click at [631, 496] on button "MOSTRAR MAIS" at bounding box center [684, 490] width 164 height 38
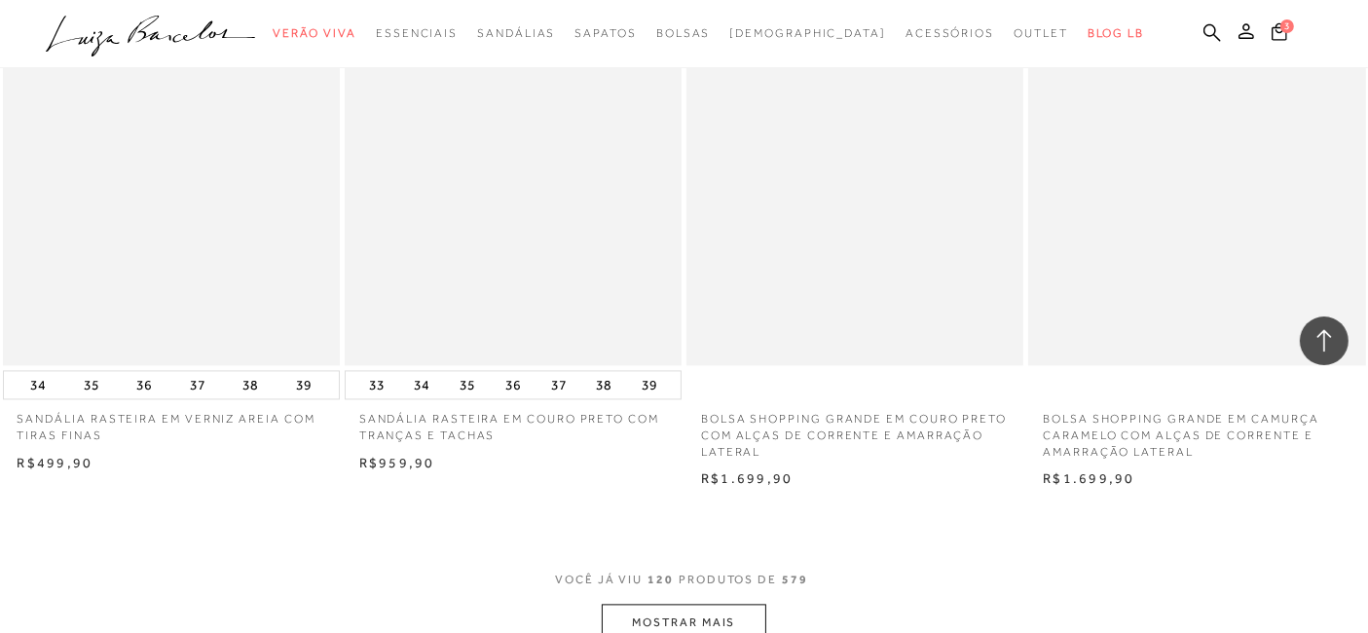
scroll to position [19043, 0]
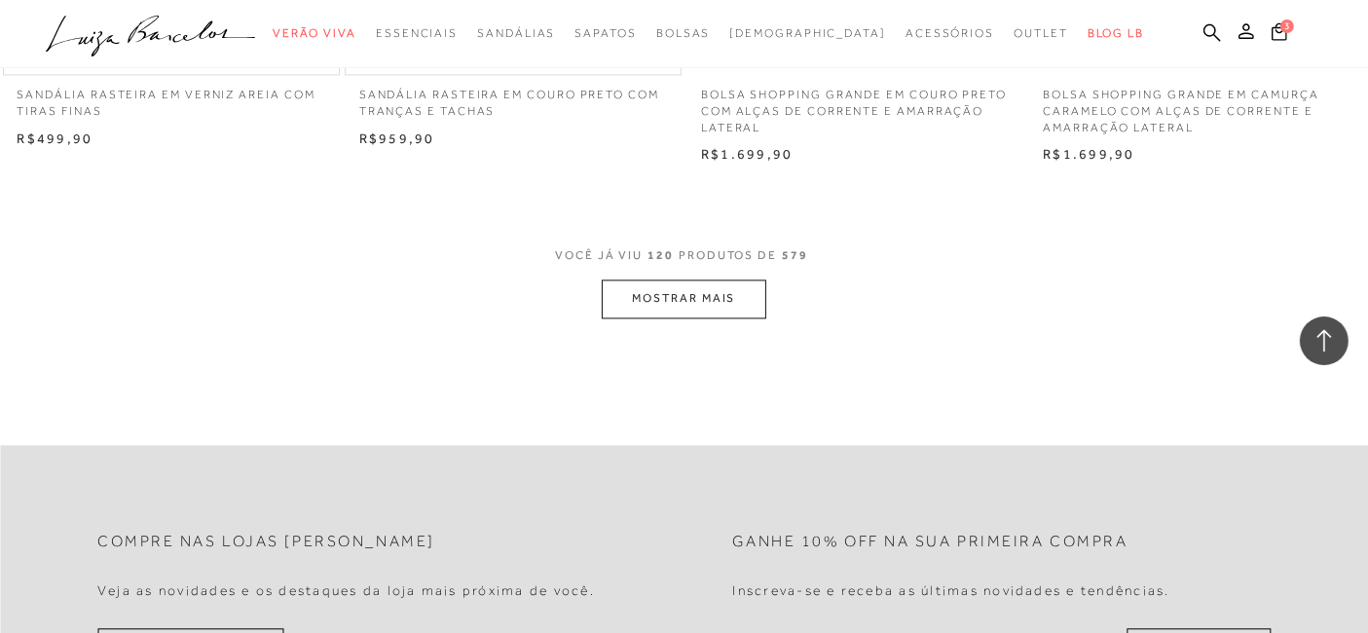
click at [698, 299] on button "MOSTRAR MAIS" at bounding box center [684, 298] width 164 height 38
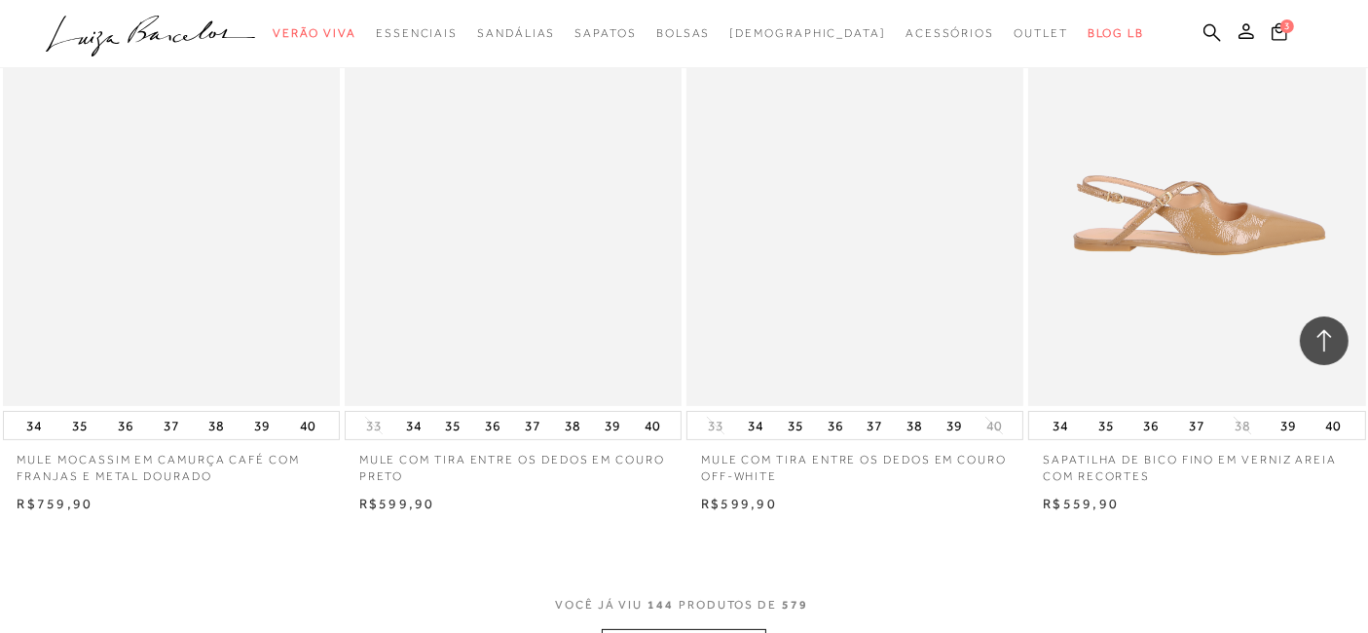
scroll to position [22938, 0]
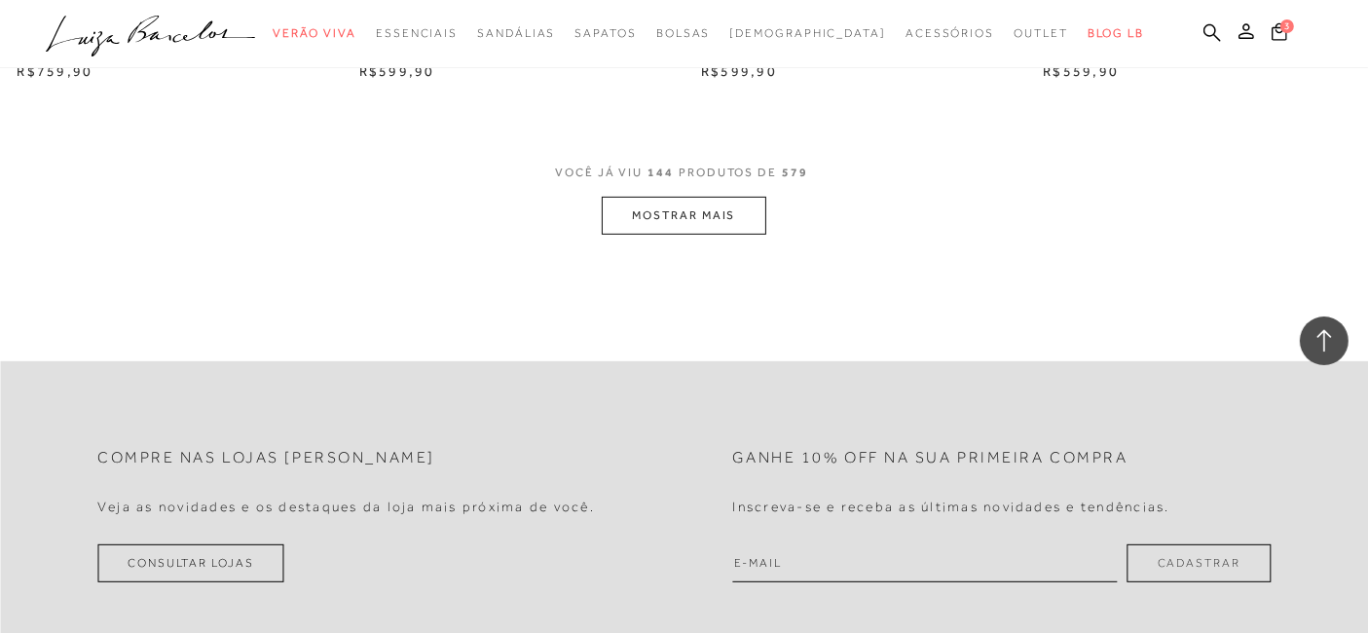
click at [669, 197] on button "MOSTRAR MAIS" at bounding box center [684, 216] width 164 height 38
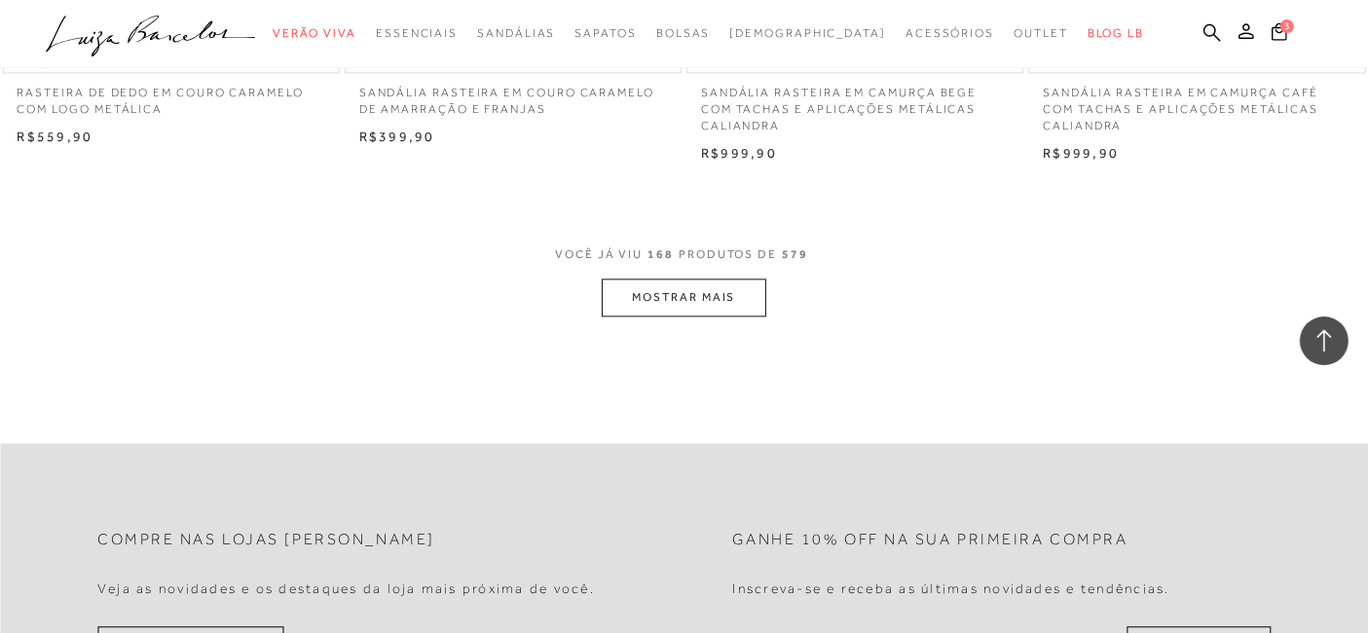
scroll to position [26617, 0]
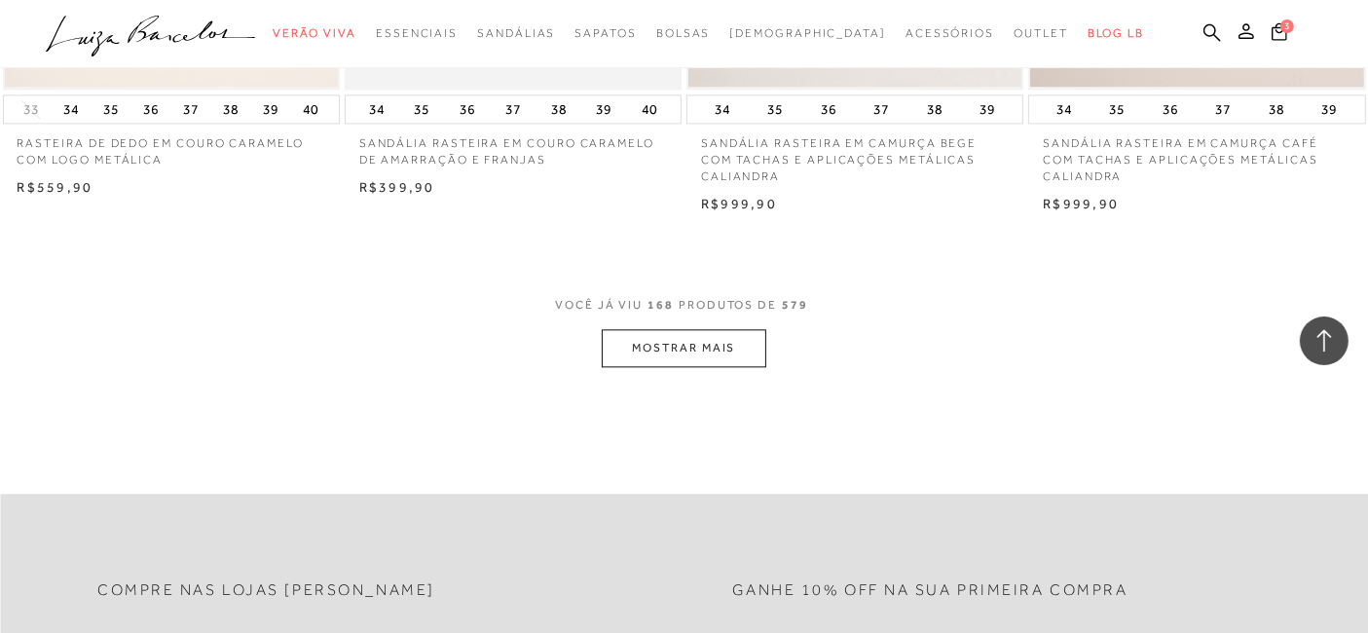
click at [646, 329] on button "MOSTRAR MAIS" at bounding box center [684, 348] width 164 height 38
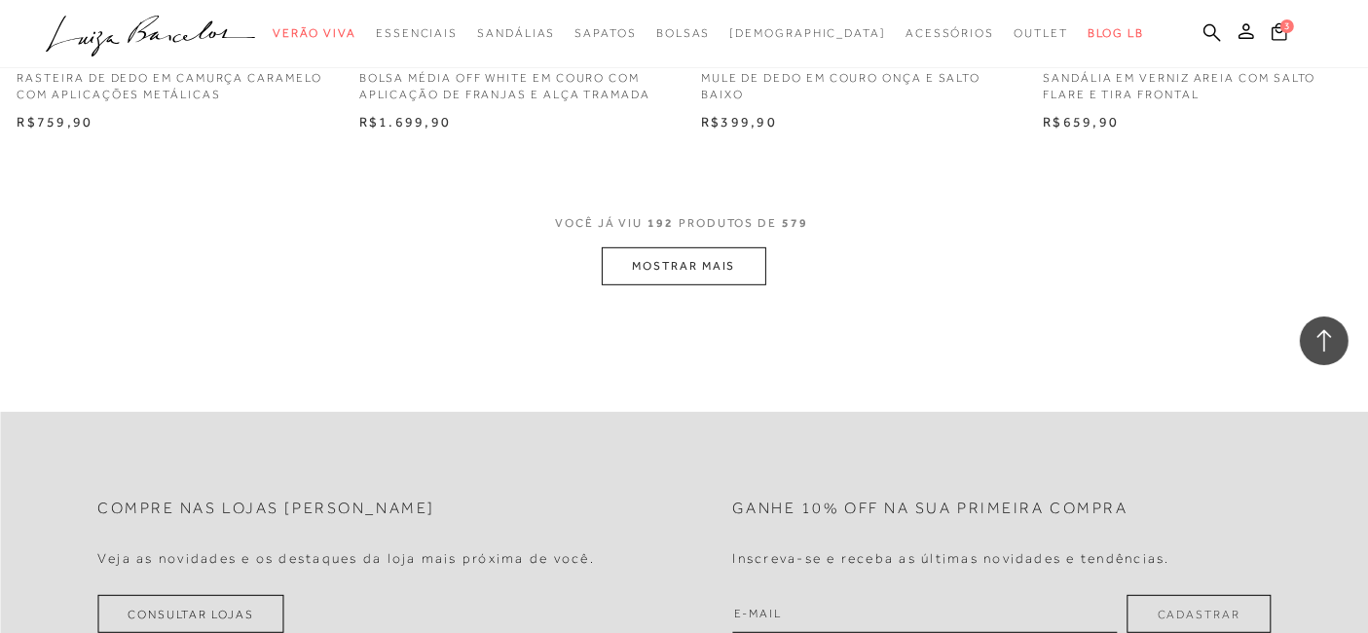
scroll to position [30512, 0]
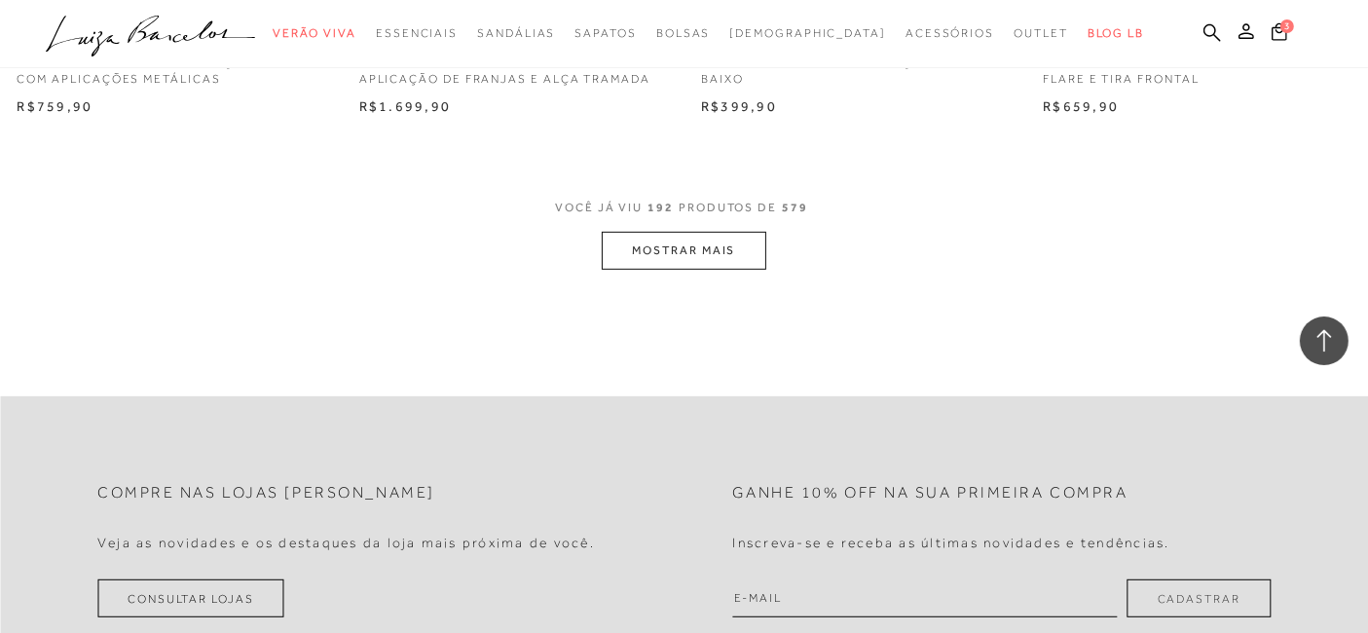
click at [723, 254] on button "MOSTRAR MAIS" at bounding box center [684, 251] width 164 height 38
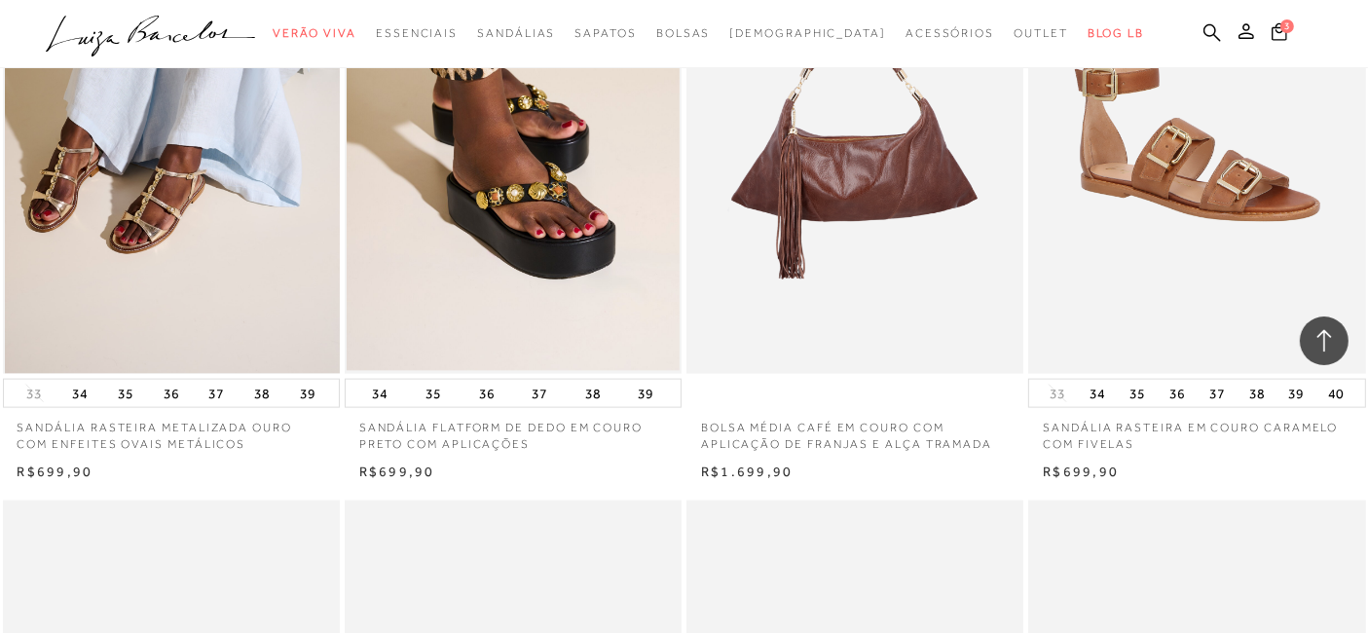
scroll to position [32135, 0]
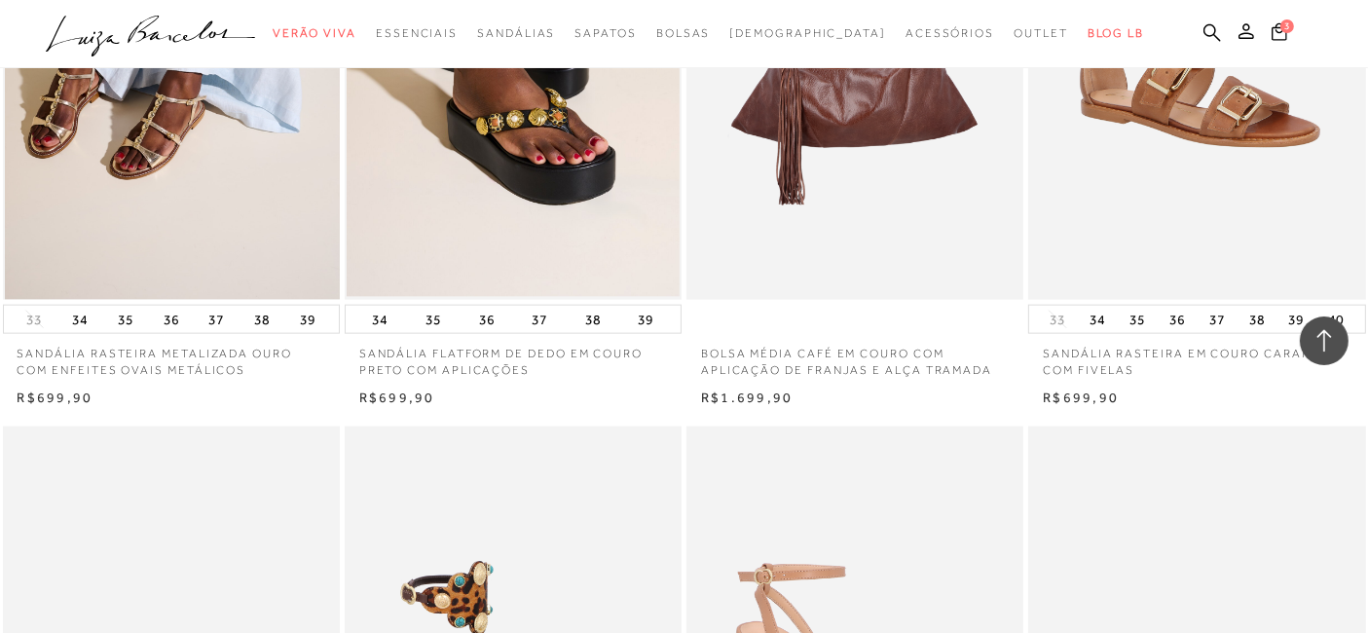
click at [212, 211] on img at bounding box center [172, 47] width 335 height 505
